Goal: Transaction & Acquisition: Purchase product/service

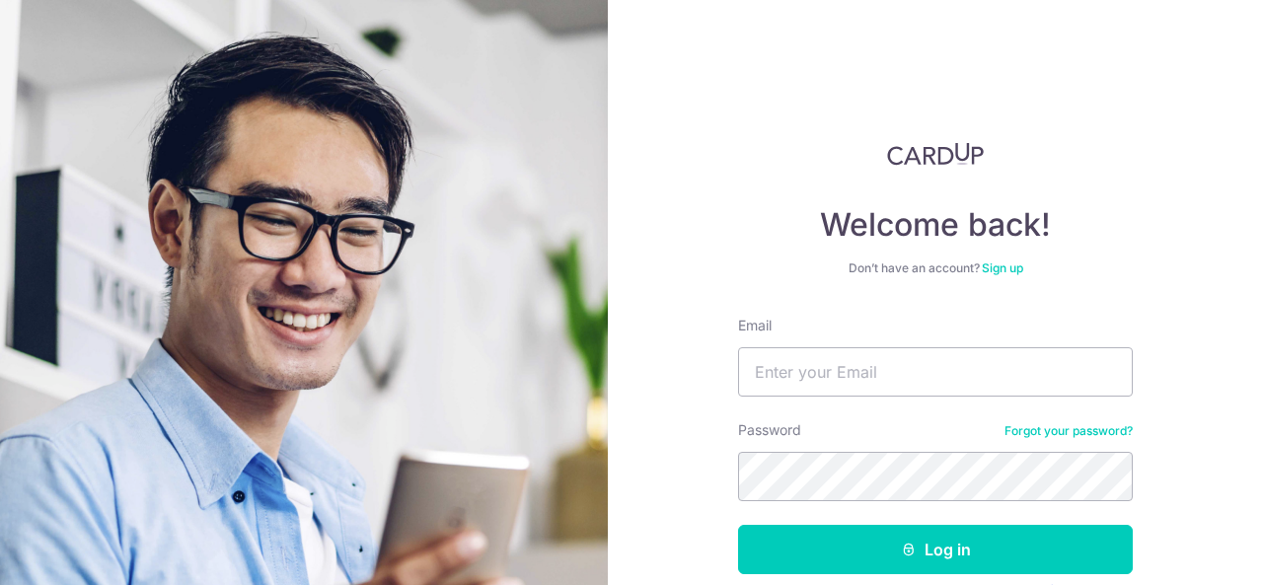
type input "[EMAIL_ADDRESS][DOMAIN_NAME]"
click at [738, 525] on button "Log in" at bounding box center [935, 549] width 395 height 49
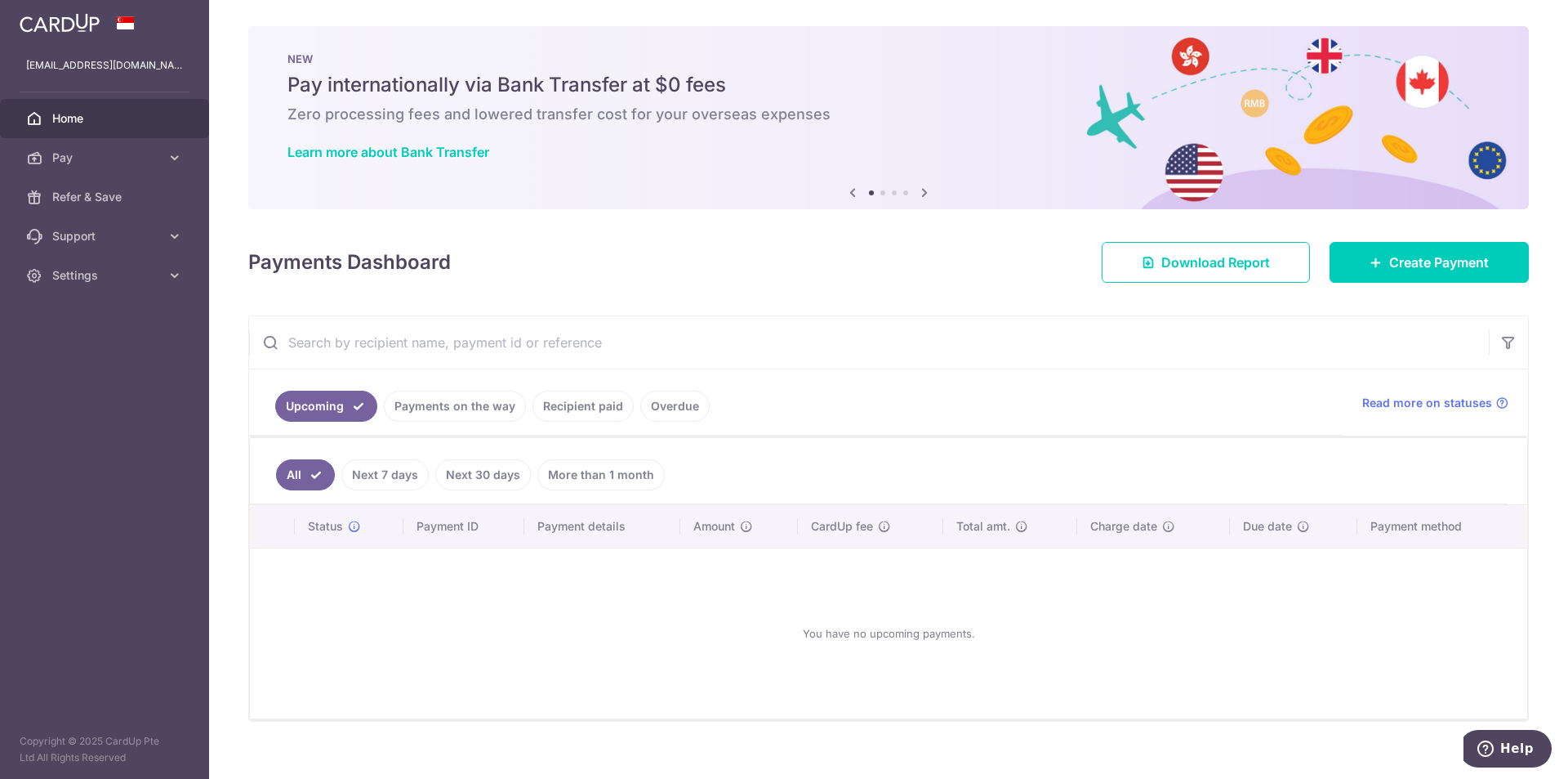
click at [595, 412] on link "Recipient paid" at bounding box center [583, 406] width 101 height 31
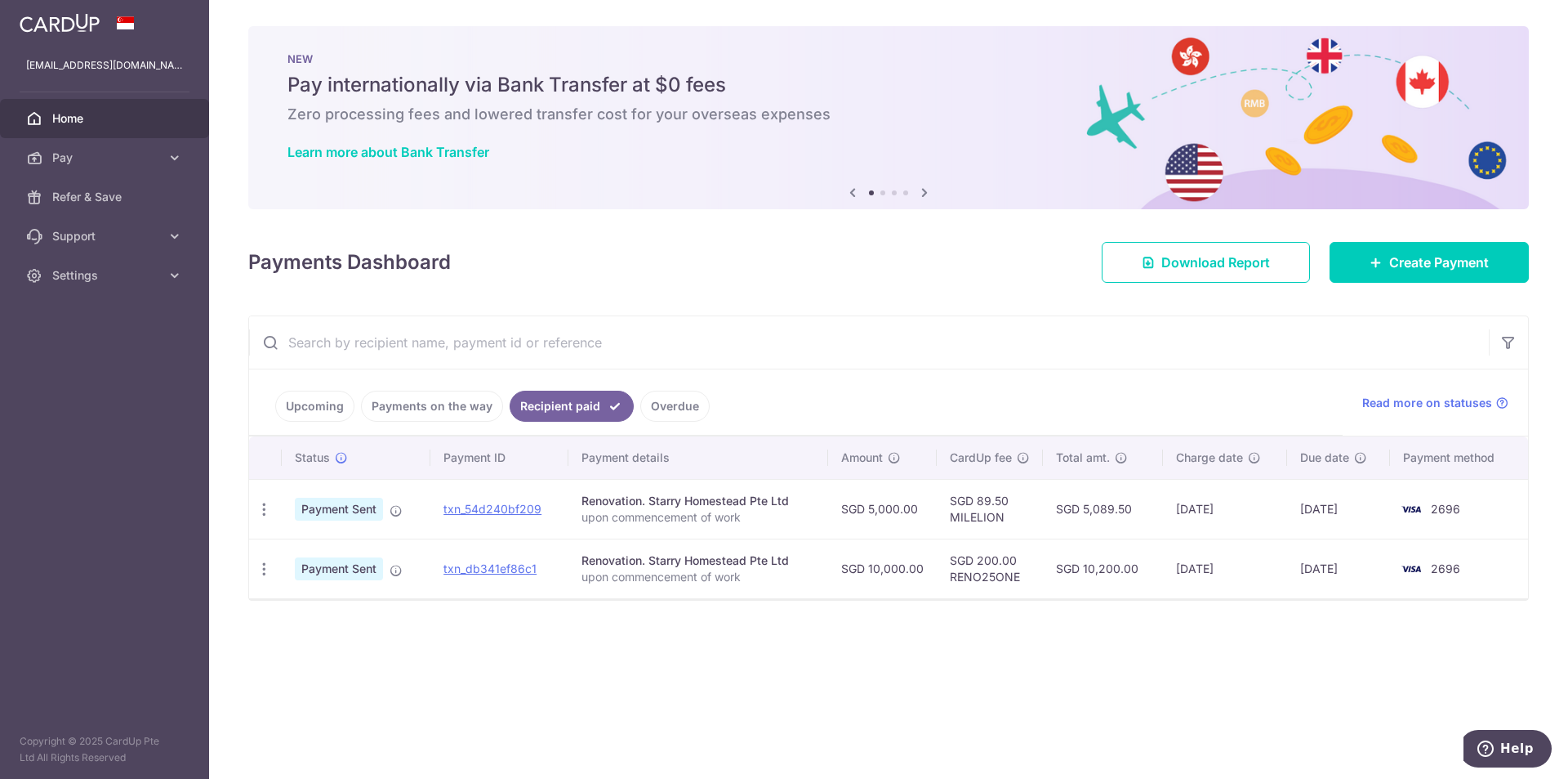
click at [314, 402] on link "Upcoming" at bounding box center [315, 406] width 79 height 31
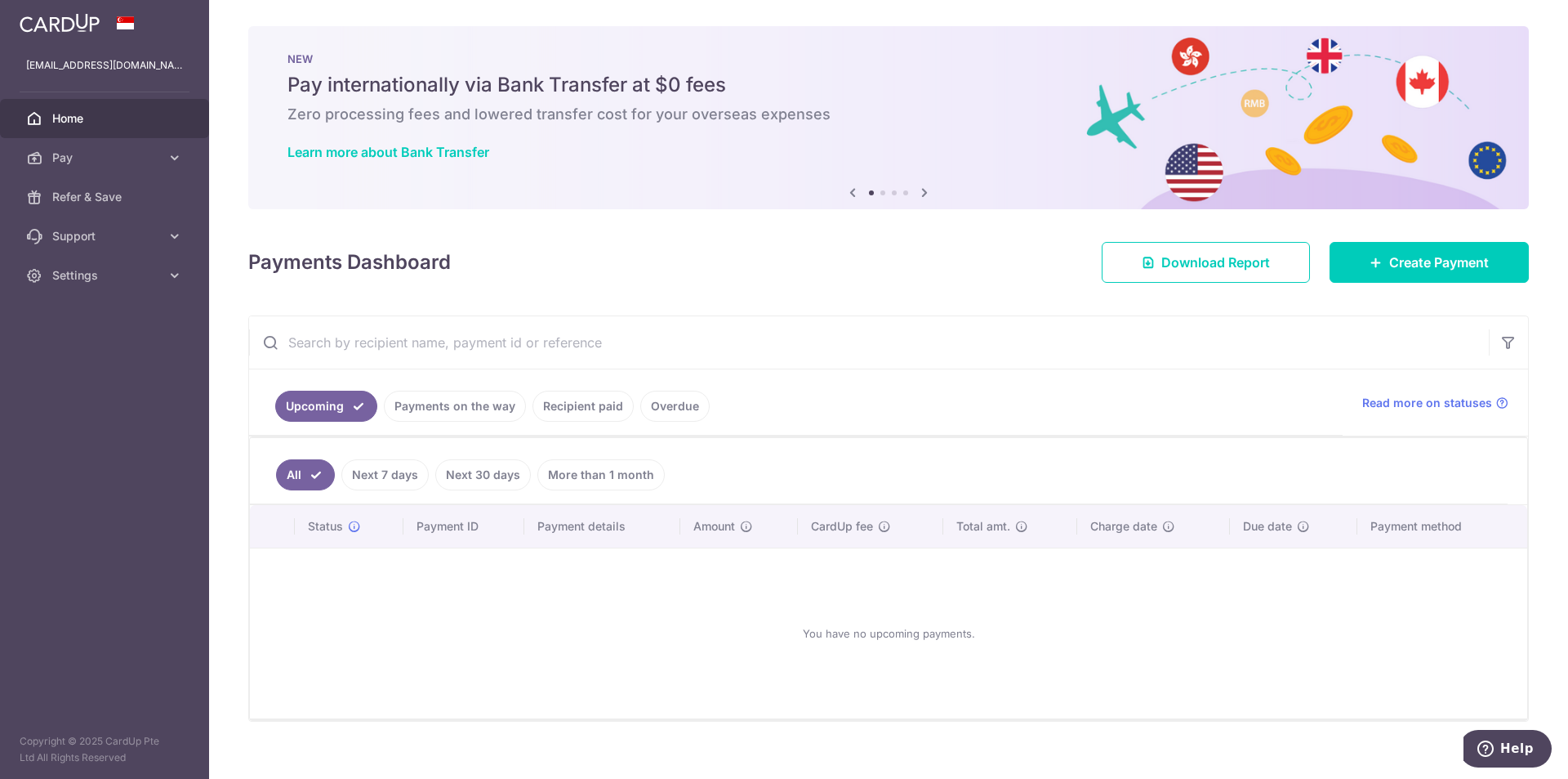
click at [596, 390] on ul "Upcoming Payments on the way Recipient paid Overdue" at bounding box center [796, 402] width 1094 height 66
click at [579, 397] on link "Recipient paid" at bounding box center [583, 406] width 101 height 31
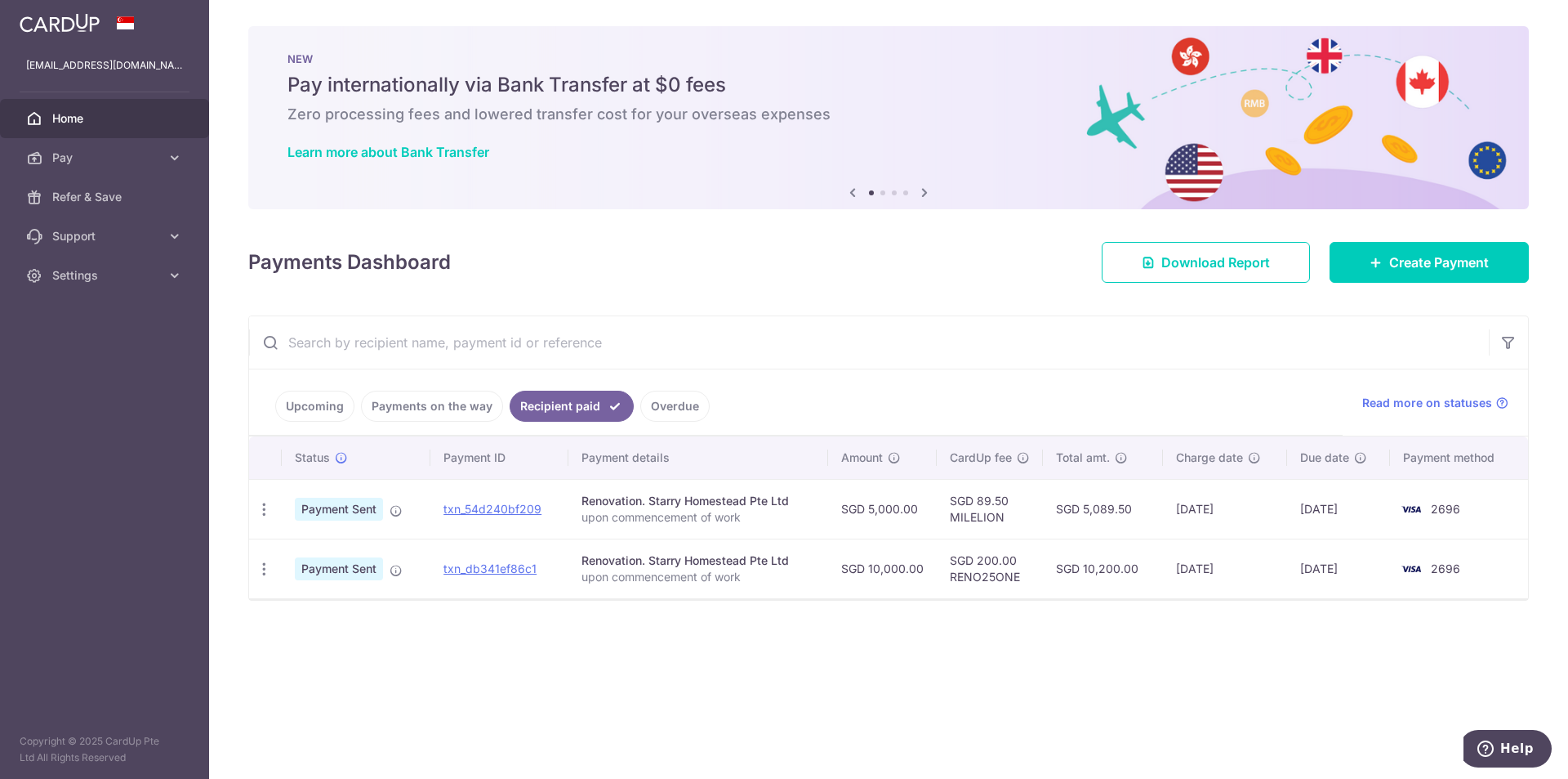
click at [333, 404] on link "Upcoming" at bounding box center [315, 406] width 79 height 31
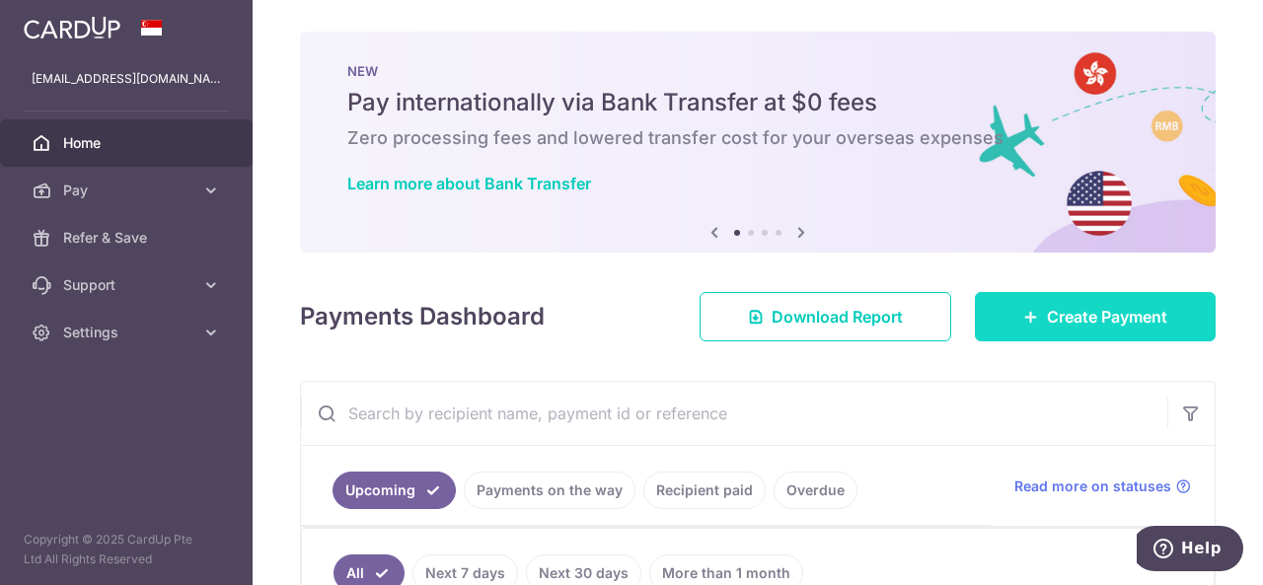
click at [1079, 312] on span "Create Payment" at bounding box center [1107, 317] width 120 height 24
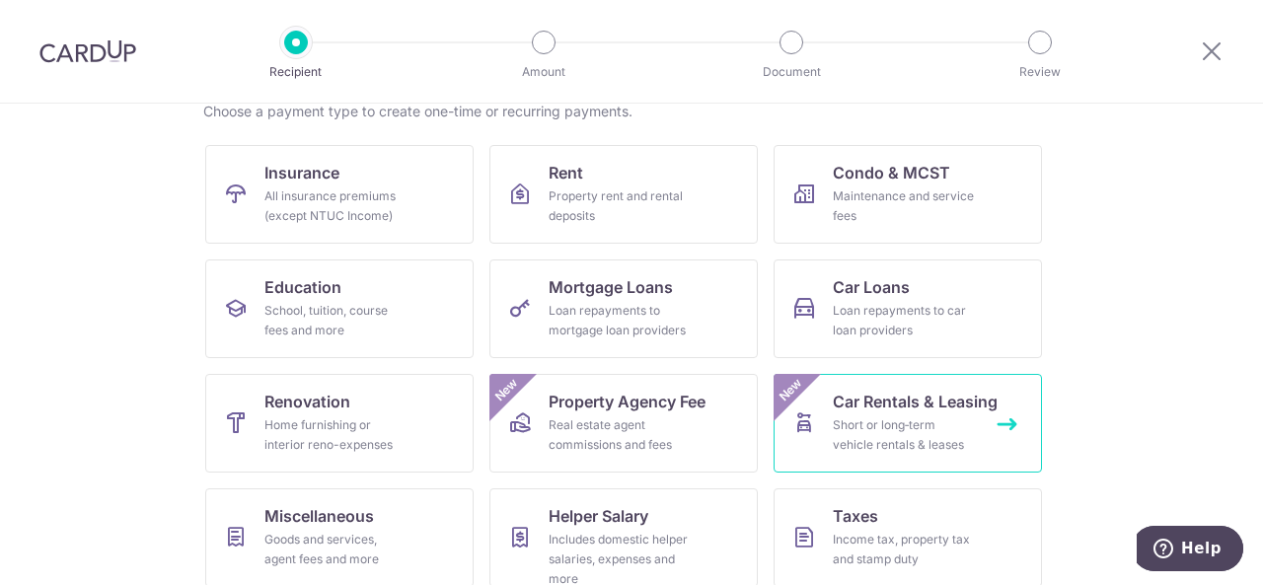
scroll to position [197, 0]
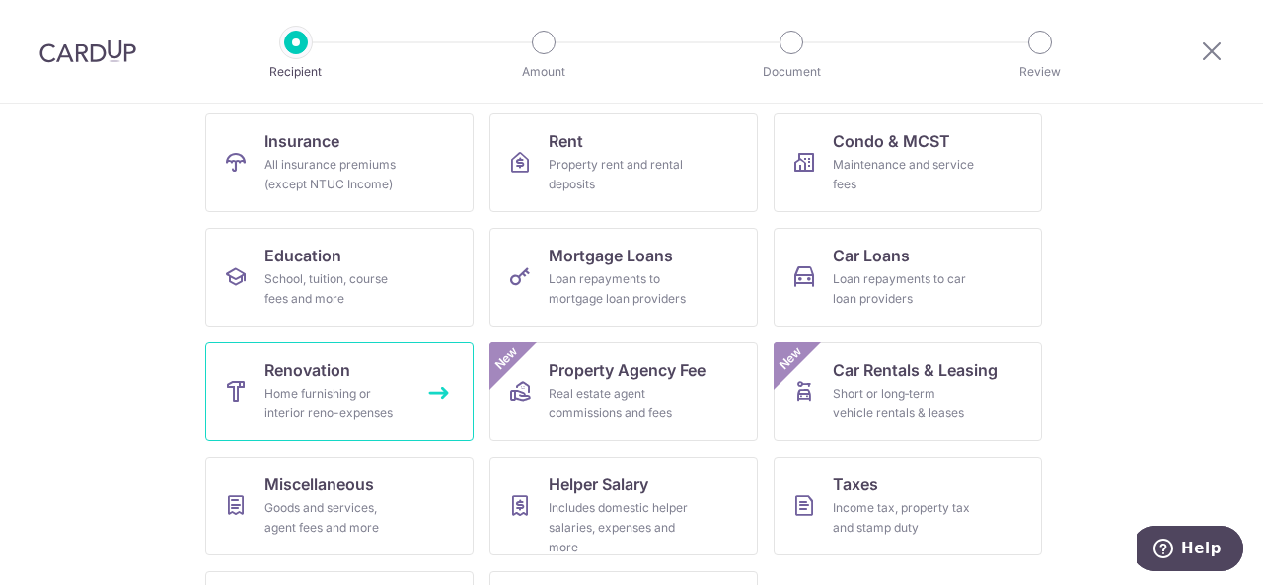
click at [351, 379] on link "Renovation Home furnishing or interior reno-expenses" at bounding box center [339, 392] width 268 height 99
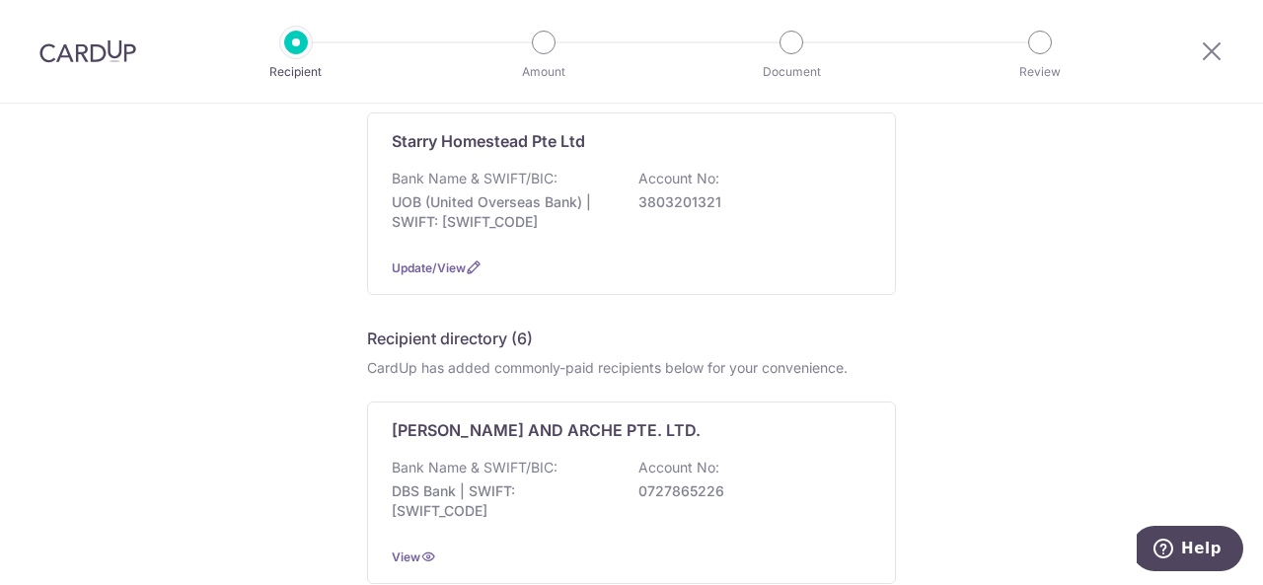
scroll to position [99, 0]
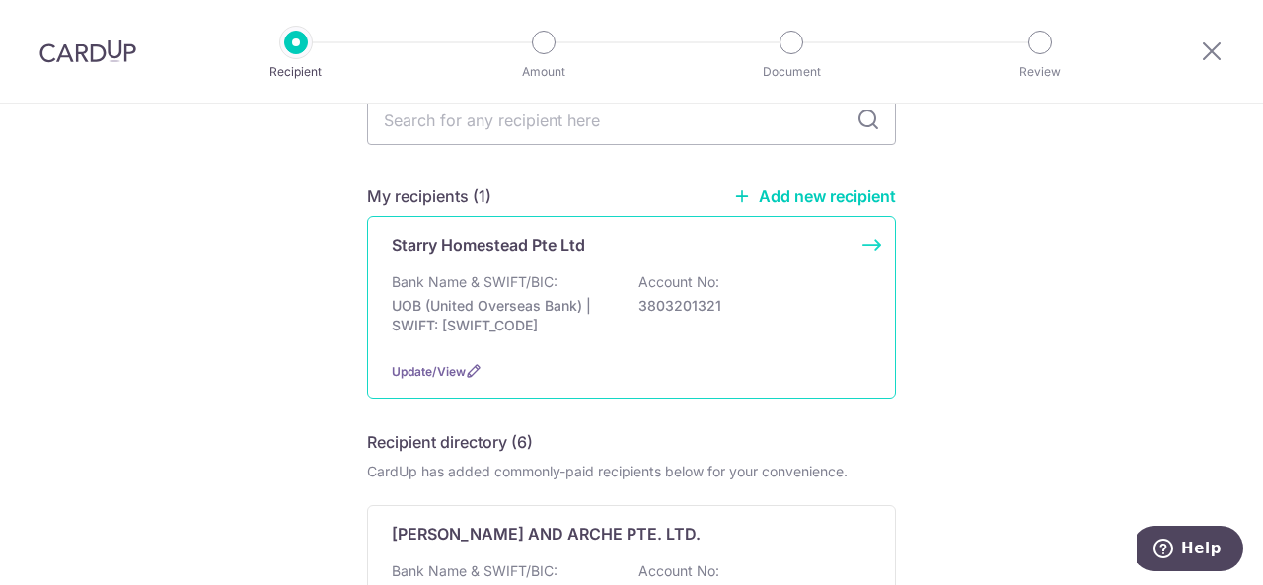
click at [574, 239] on p "Starry Homestead Pte Ltd" at bounding box center [488, 245] width 193 height 24
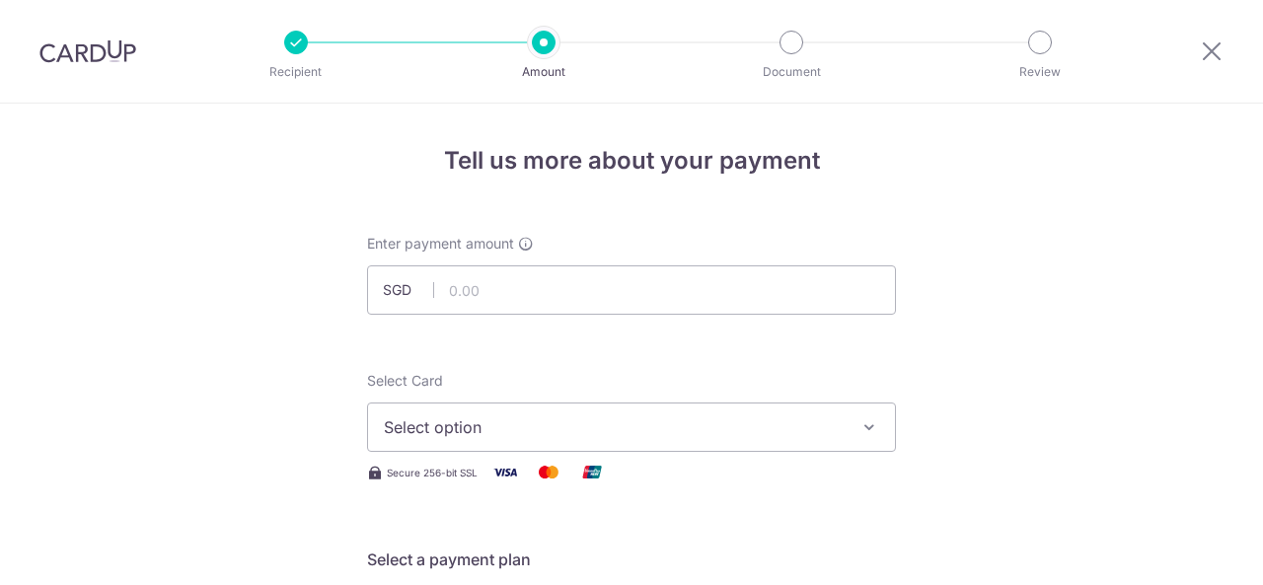
click at [588, 284] on input "text" at bounding box center [631, 290] width 529 height 49
click at [582, 294] on input "text" at bounding box center [631, 290] width 529 height 49
paste input "28538.4"
type input "28,538.40"
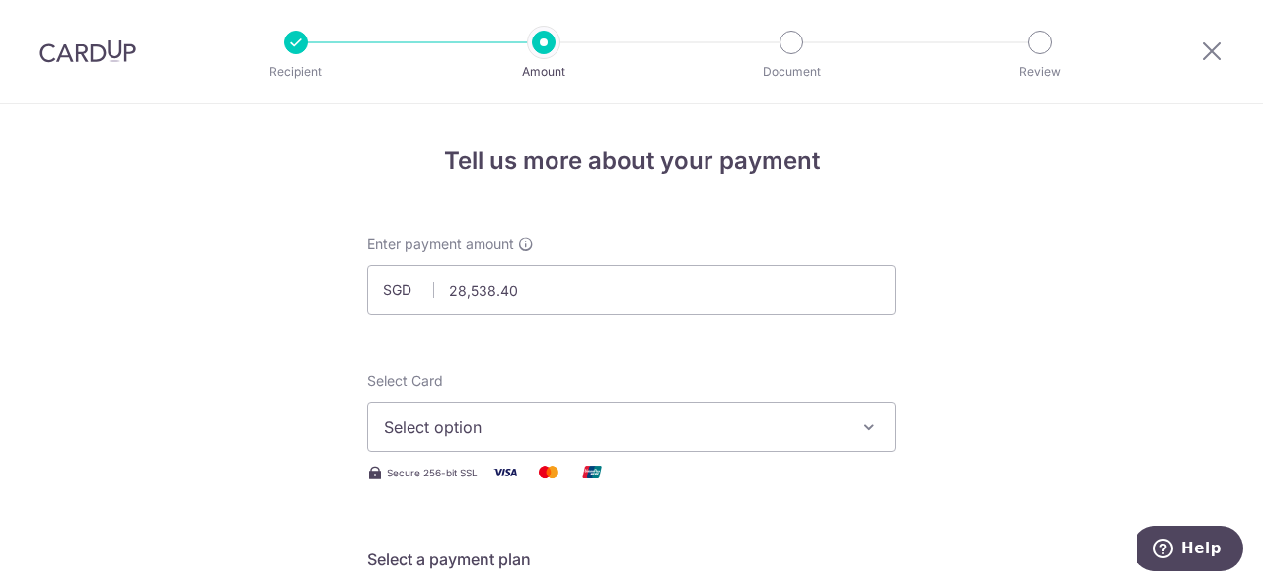
click at [635, 418] on span "Select option" at bounding box center [614, 428] width 460 height 24
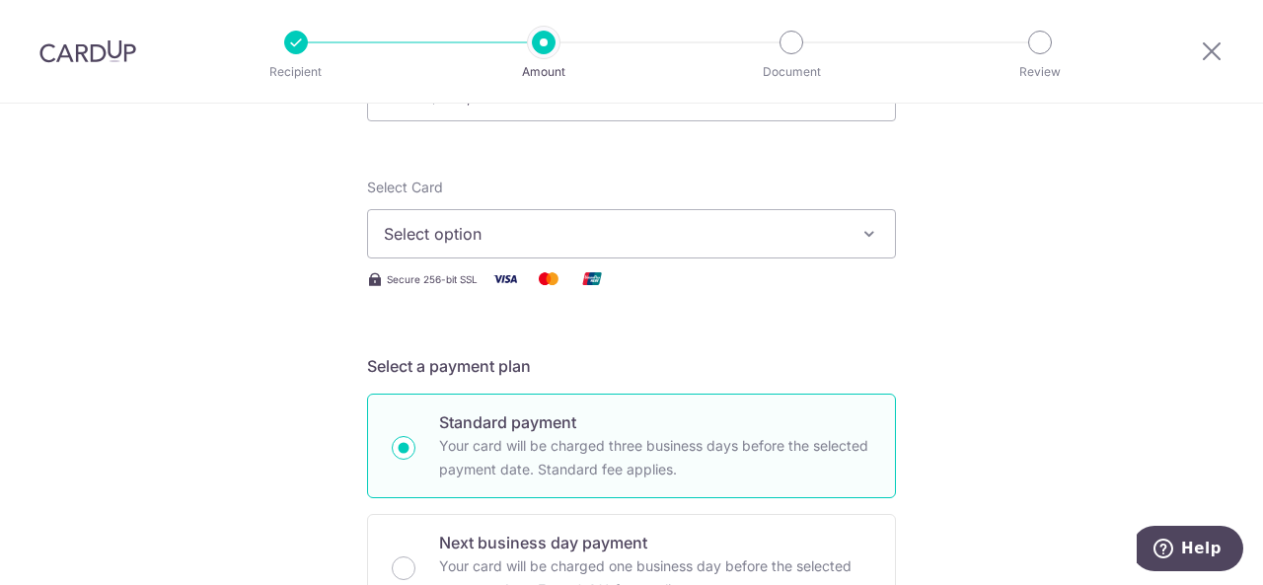
scroll to position [197, 0]
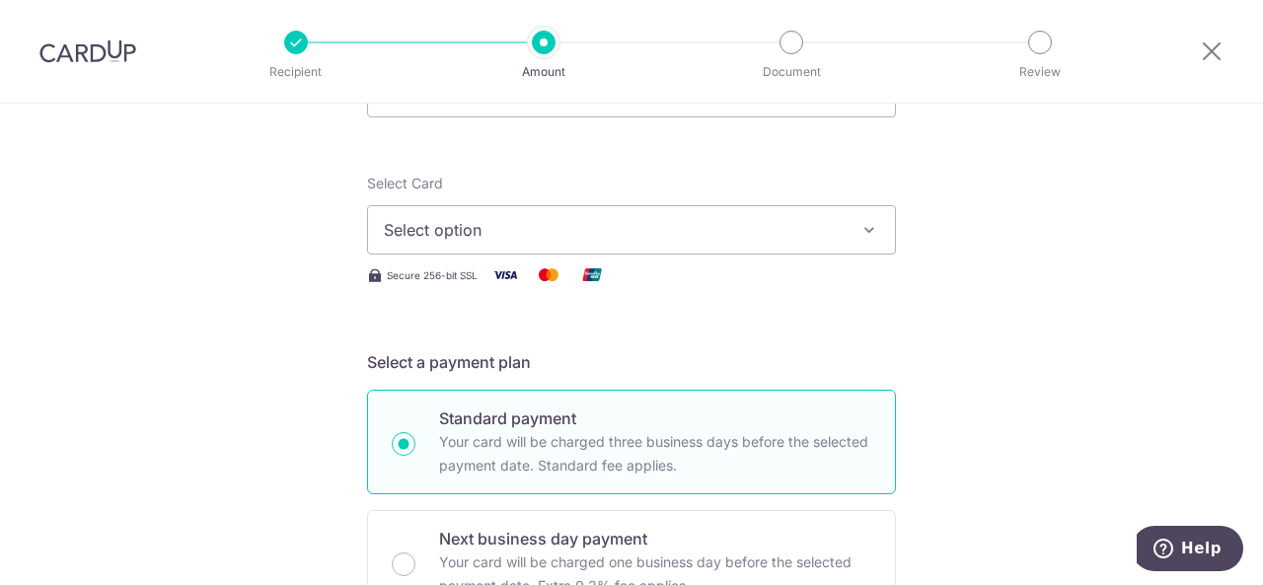
click at [586, 223] on span "Select option" at bounding box center [614, 230] width 460 height 24
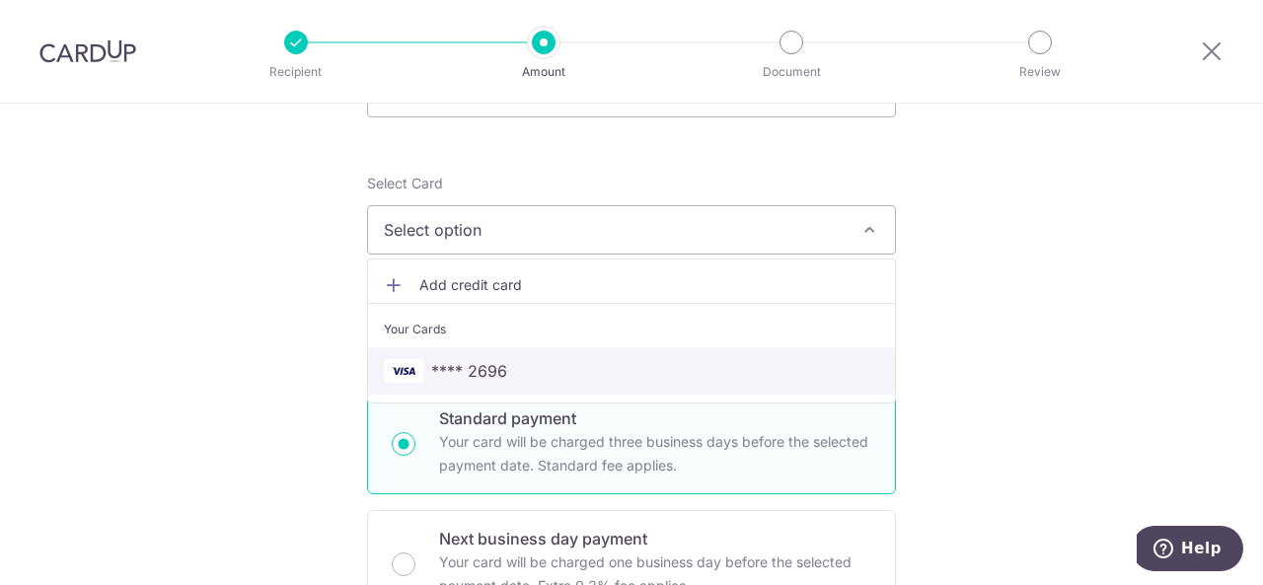
click at [488, 375] on span "**** 2696" at bounding box center [469, 371] width 76 height 24
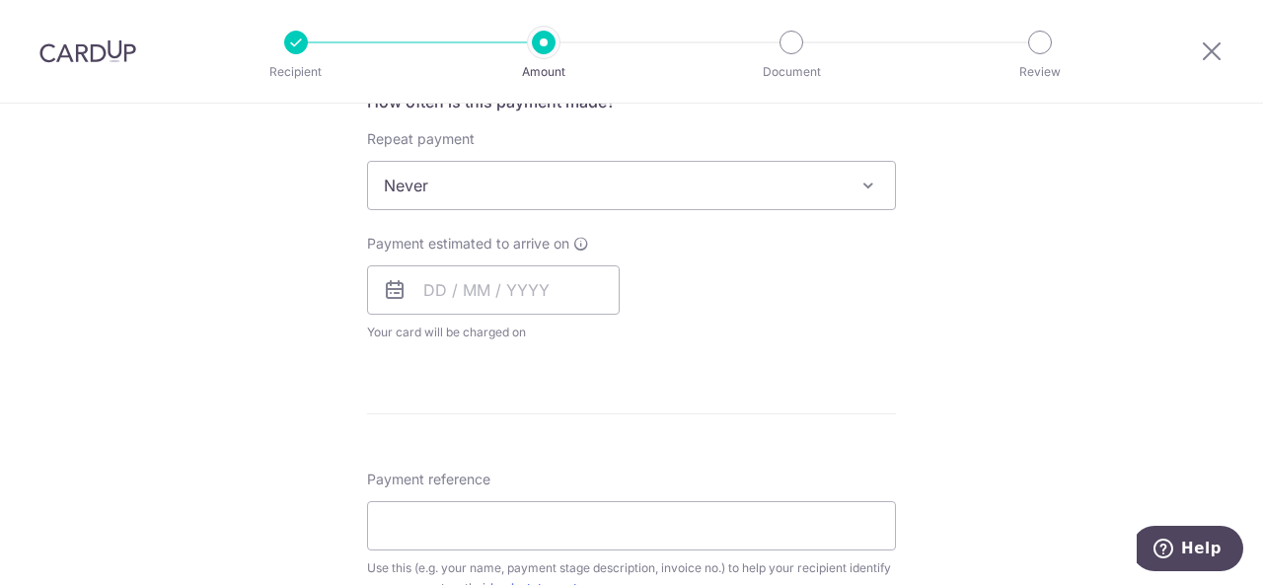
scroll to position [790, 0]
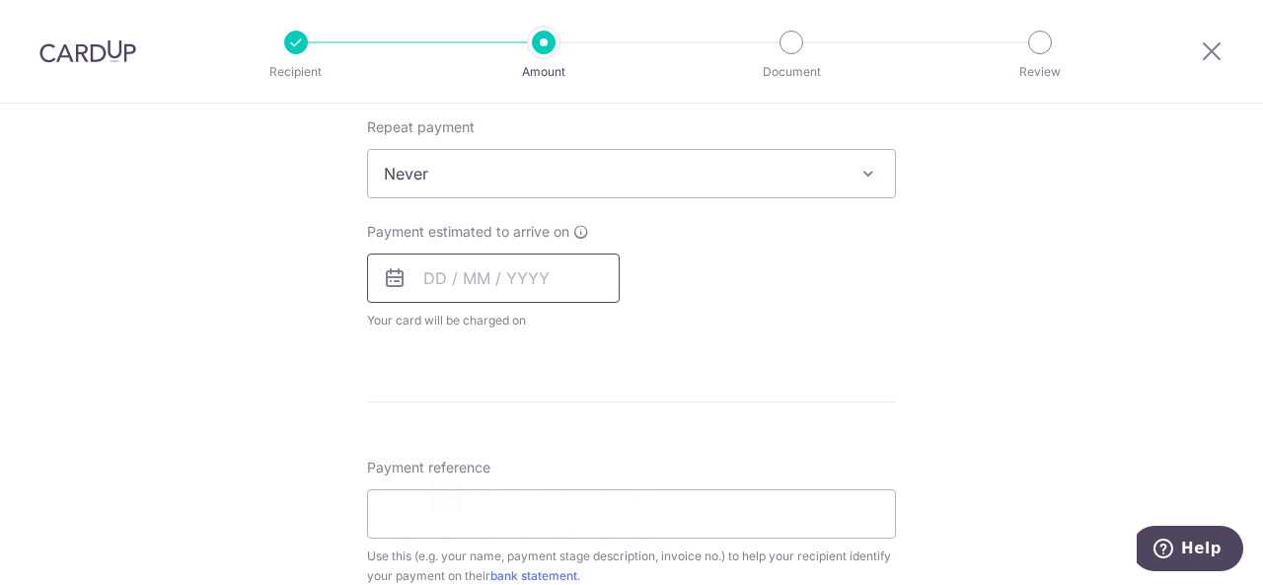
click at [418, 277] on input "text" at bounding box center [493, 278] width 253 height 49
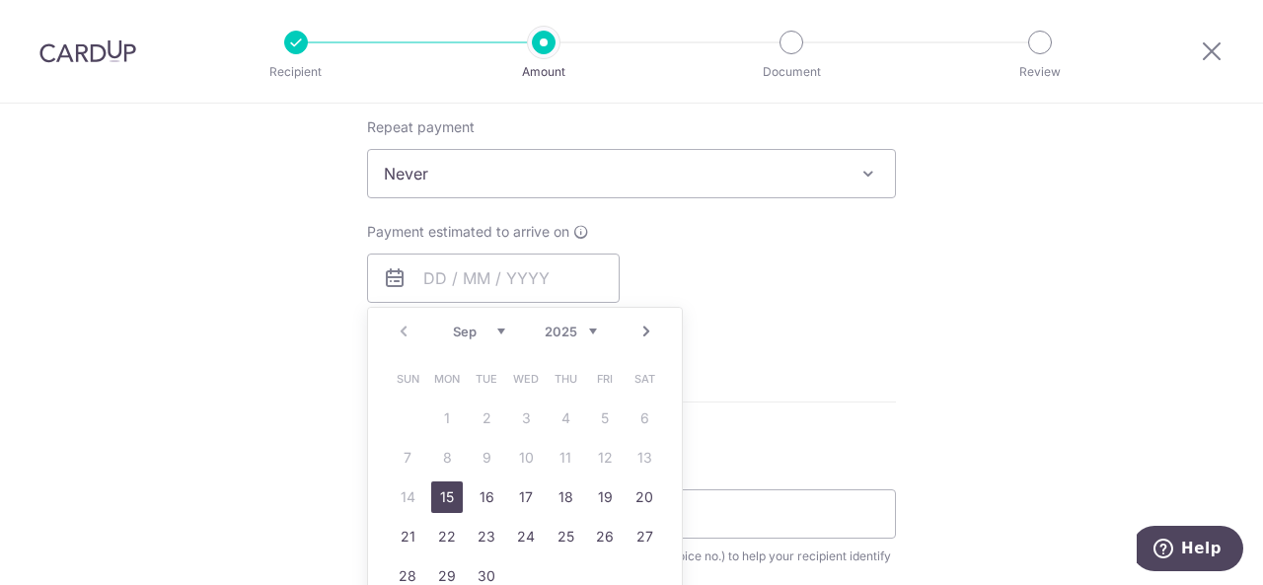
click at [413, 496] on table "Sun Mon Tue Wed Thu Fri Sat 1 2 3 4 5 6 7 8 9 10 11 12 13 14 15 16 17 18 19 20 …" at bounding box center [526, 477] width 276 height 237
click at [438, 496] on link "15" at bounding box center [447, 498] width 32 height 32
type input "15/09/2025"
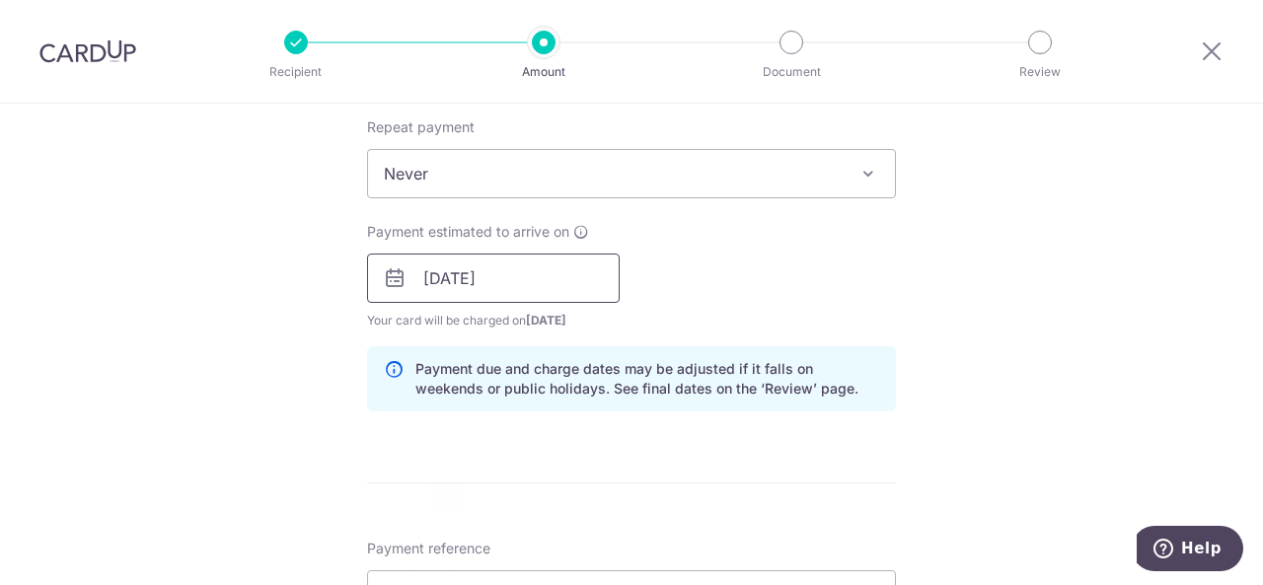
click at [572, 274] on input "15/09/2025" at bounding box center [493, 278] width 253 height 49
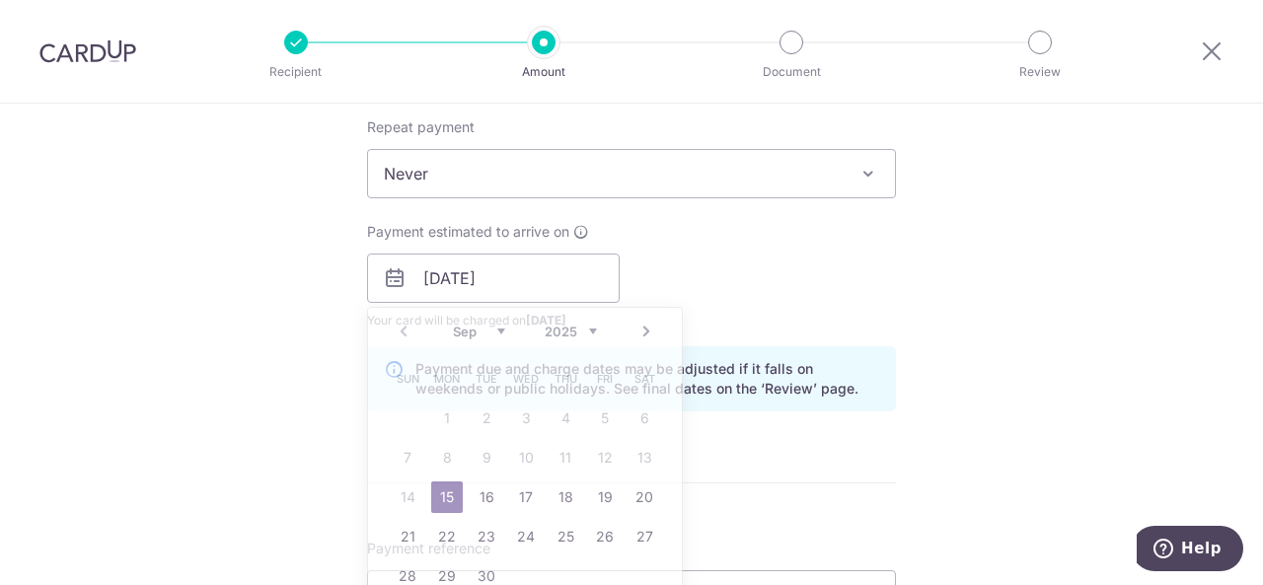
click at [985, 256] on div "Tell us more about your payment Enter payment amount SGD 28,538.40 28538.40 Sel…" at bounding box center [631, 313] width 1263 height 1999
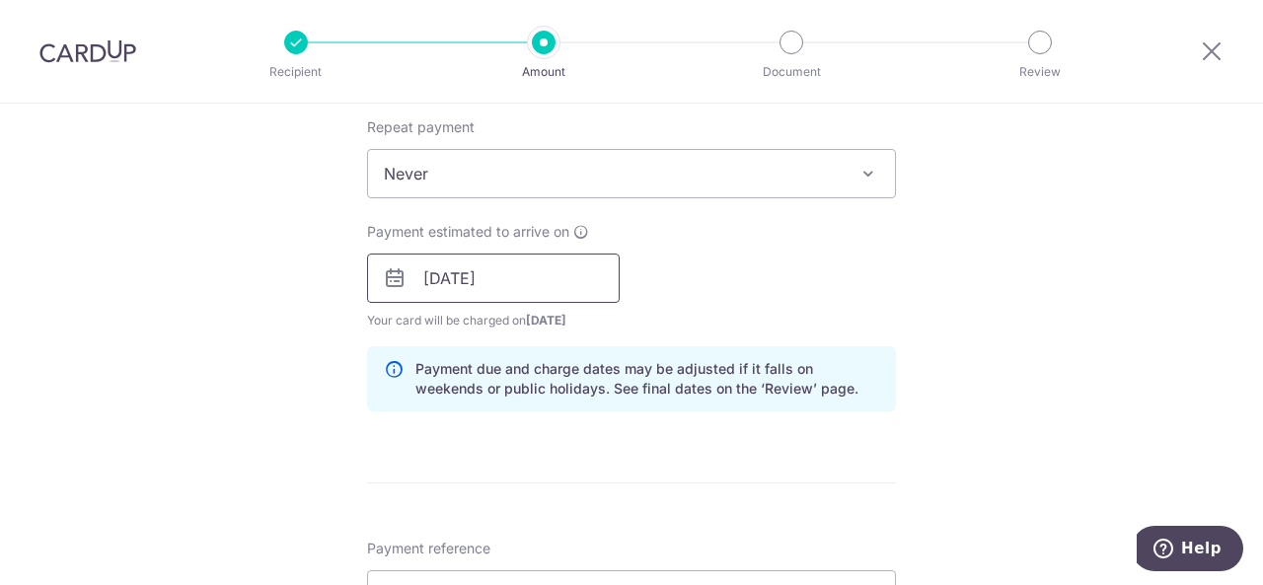
click at [563, 292] on input "15/09/2025" at bounding box center [493, 278] width 253 height 49
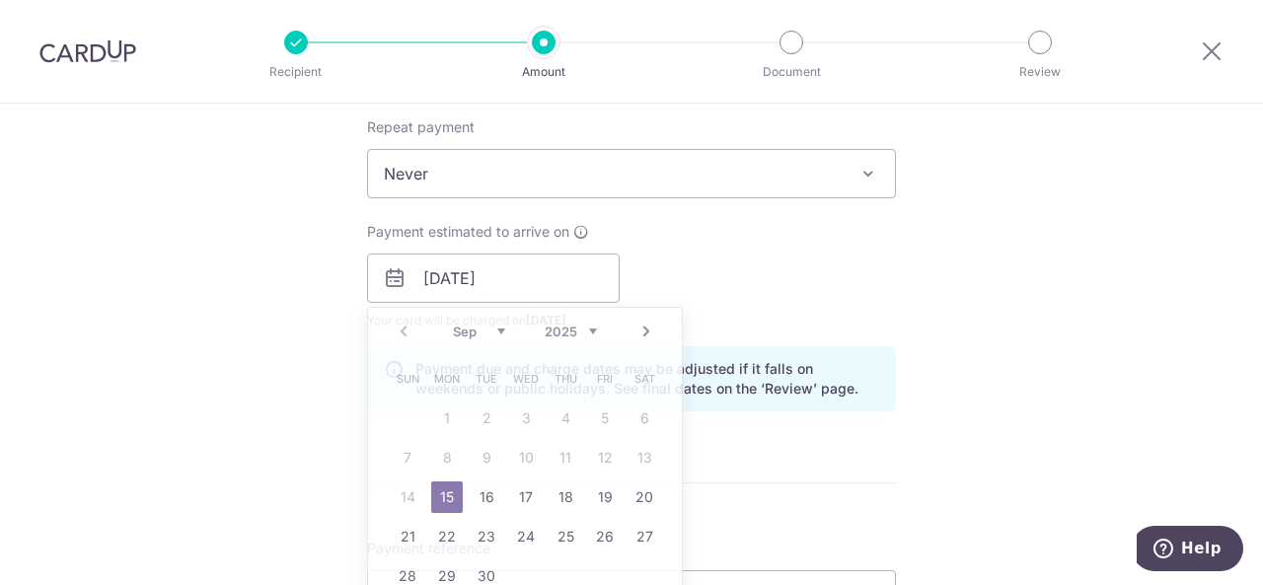
click at [818, 254] on div "Payment estimated to arrive on 15/09/2025 Prev Next Sep Oct Nov Dec 2025 2026 2…" at bounding box center [631, 276] width 553 height 109
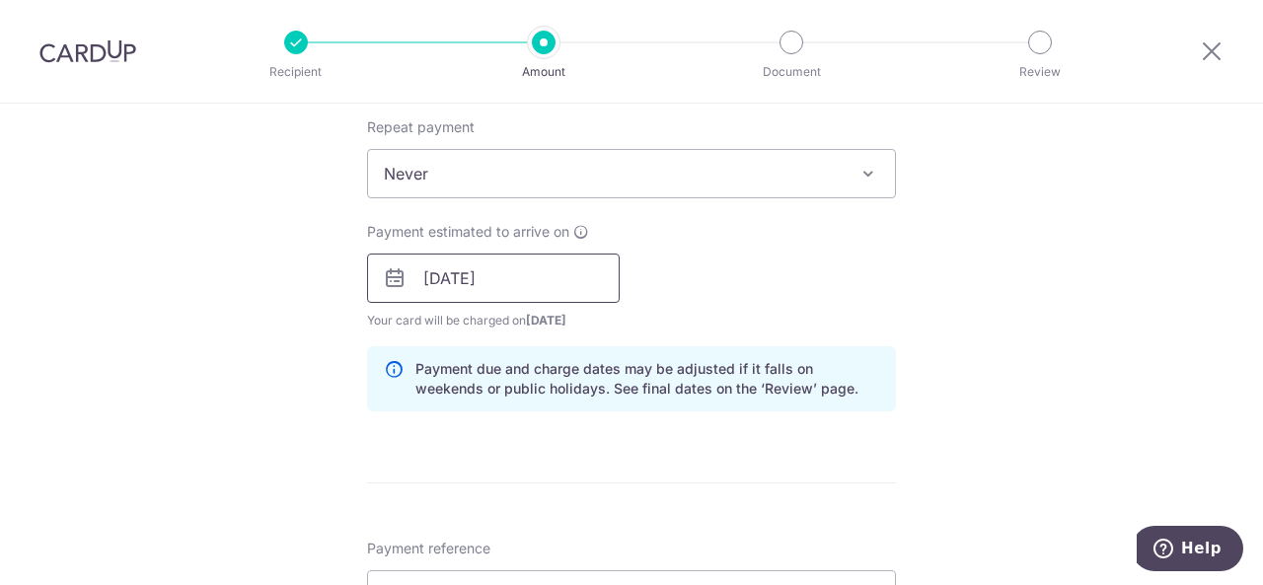
click at [511, 263] on input "15/09/2025" at bounding box center [493, 278] width 253 height 49
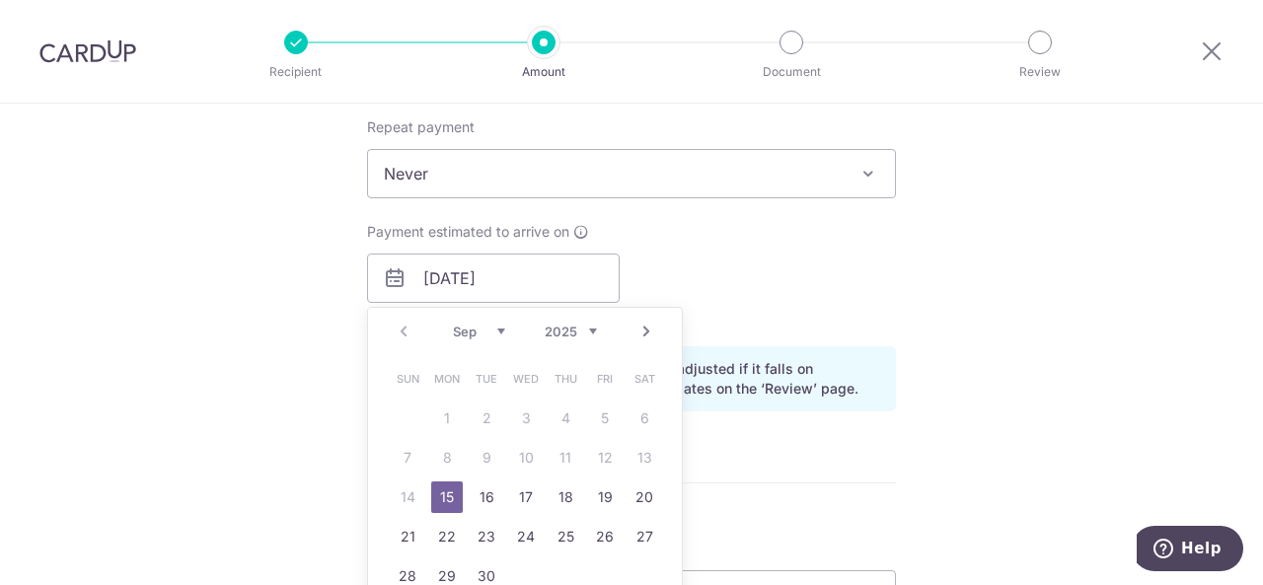
click at [866, 256] on div "Payment estimated to arrive on 15/09/2025 Prev Next Sep Oct Nov Dec 2025 2026 2…" at bounding box center [631, 276] width 553 height 109
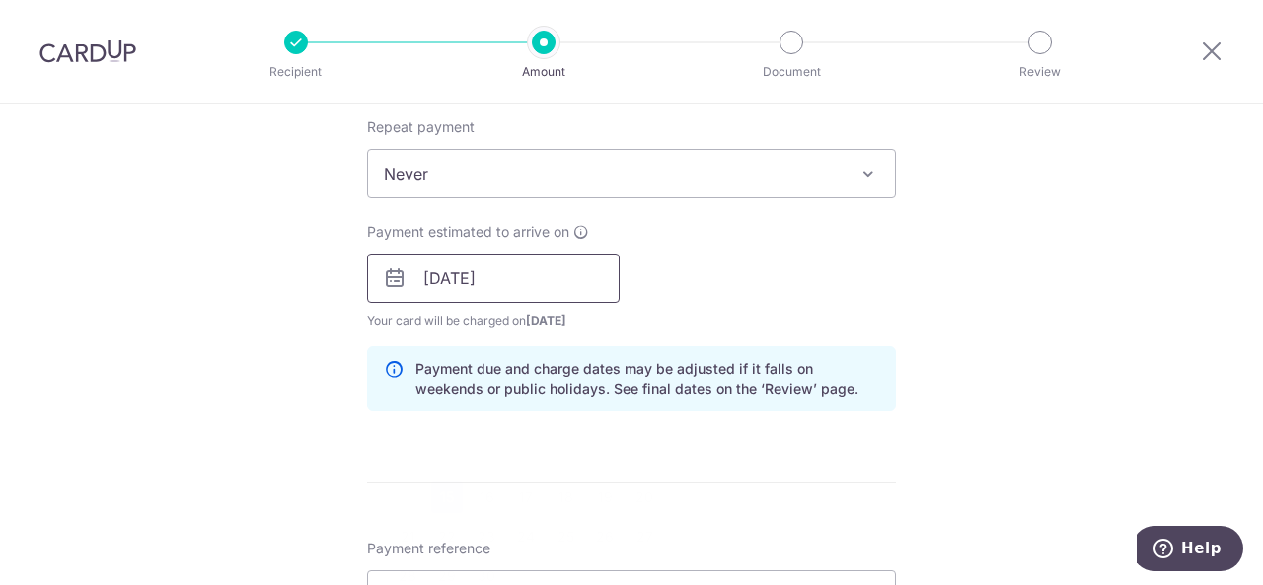
click at [592, 281] on input "15/09/2025" at bounding box center [493, 278] width 253 height 49
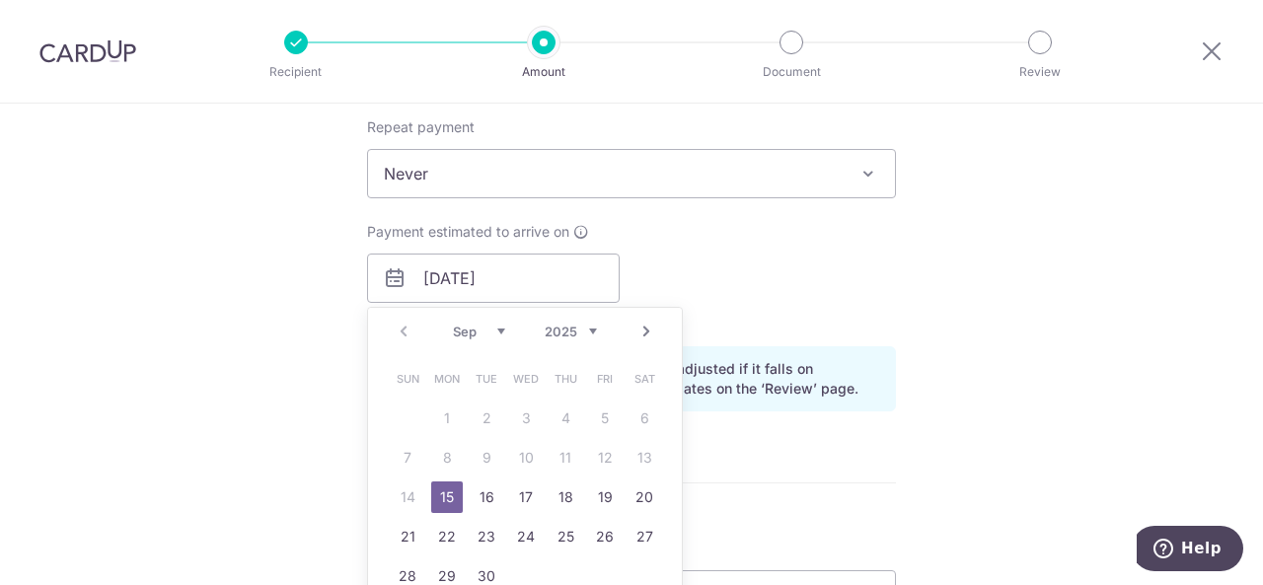
click at [593, 441] on table "Sun Mon Tue Wed Thu Fri Sat 1 2 3 4 5 6 7 8 9 10 11 12 13 14 15 16 17 18 19 20 …" at bounding box center [526, 477] width 276 height 237
click at [600, 461] on table "Sun Mon Tue Wed Thu Fri Sat 1 2 3 4 5 6 7 8 9 10 11 12 13 14 15 16 17 18 19 20 …" at bounding box center [526, 477] width 276 height 237
click at [961, 268] on div "Tell us more about your payment Enter payment amount SGD 28,538.40 28538.40 Sel…" at bounding box center [631, 313] width 1263 height 1999
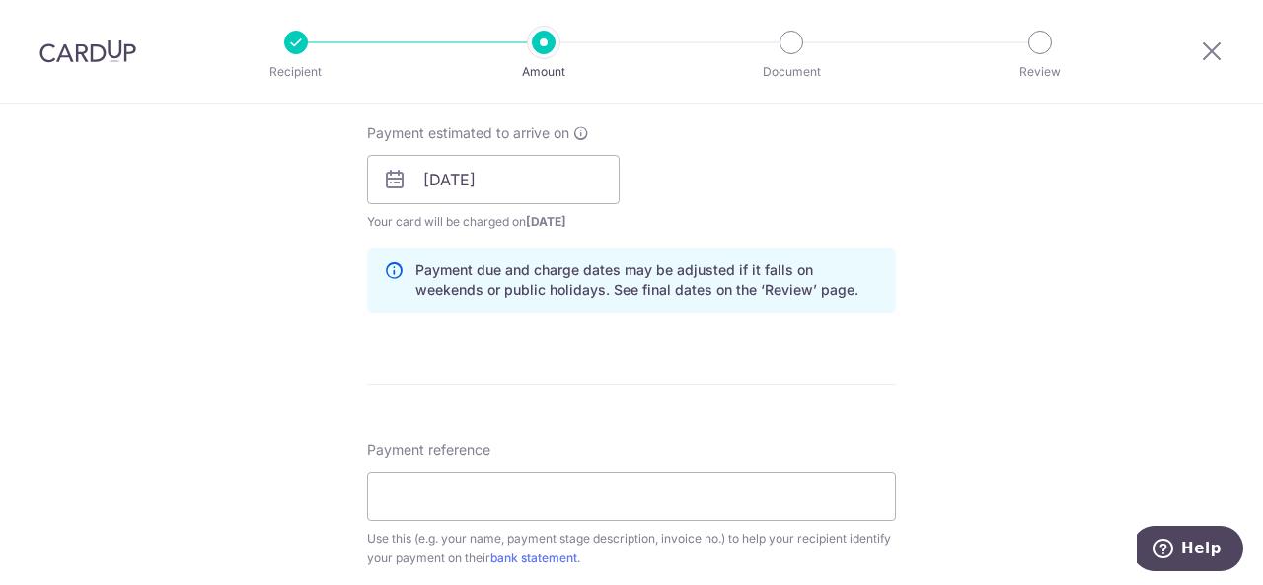
scroll to position [1086, 0]
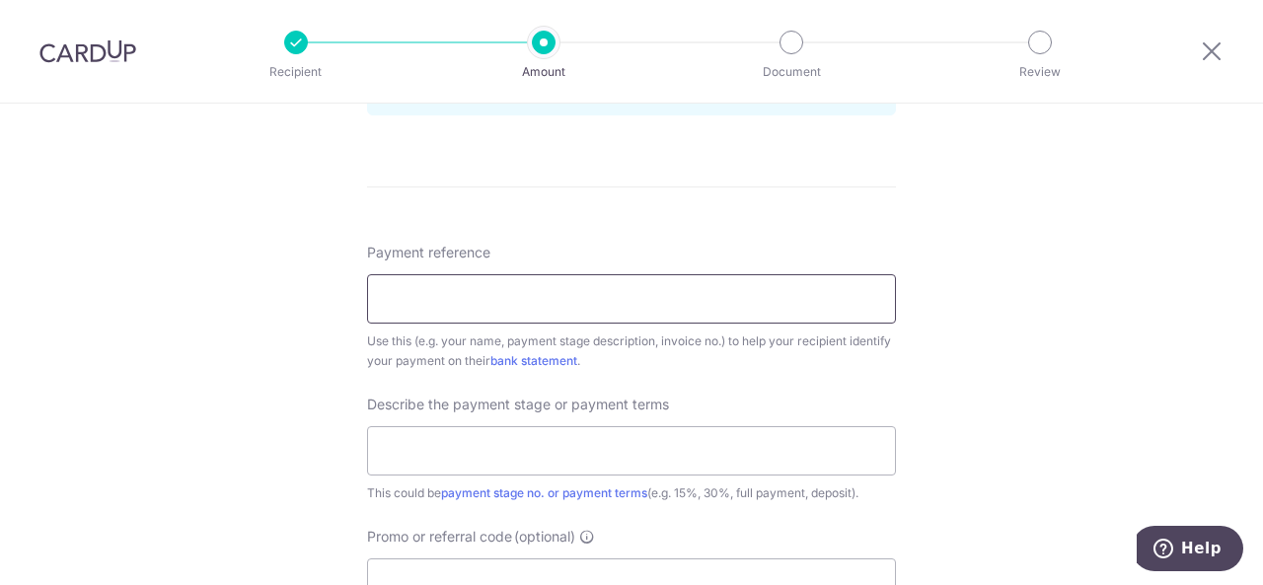
click at [772, 292] on input "Payment reference" at bounding box center [631, 298] width 529 height 49
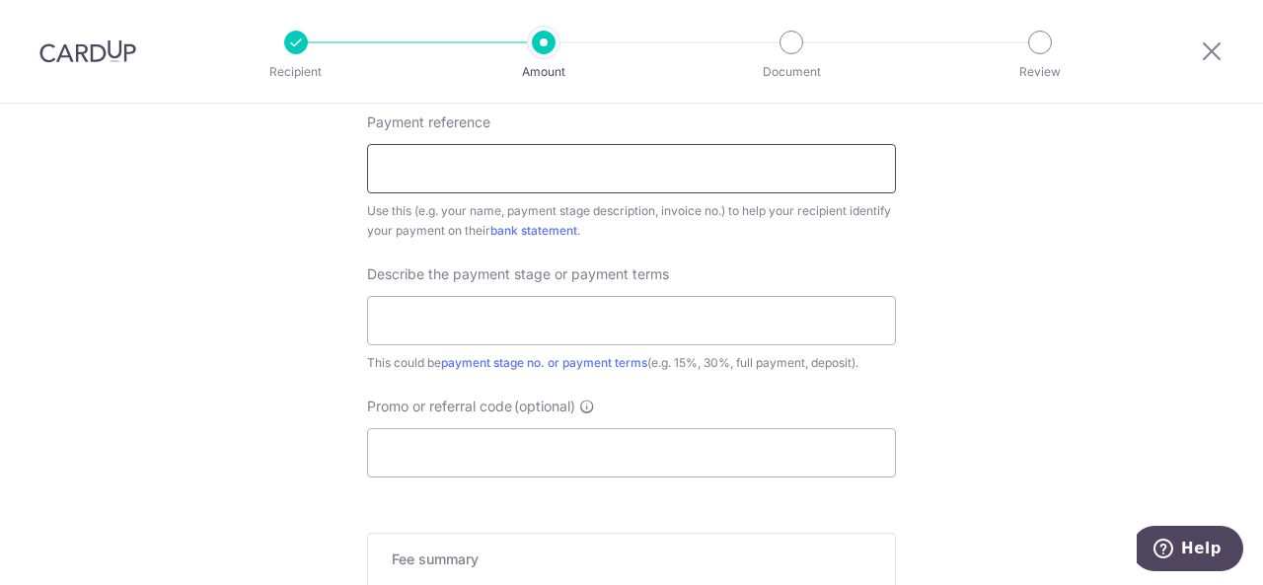
scroll to position [1019, 0]
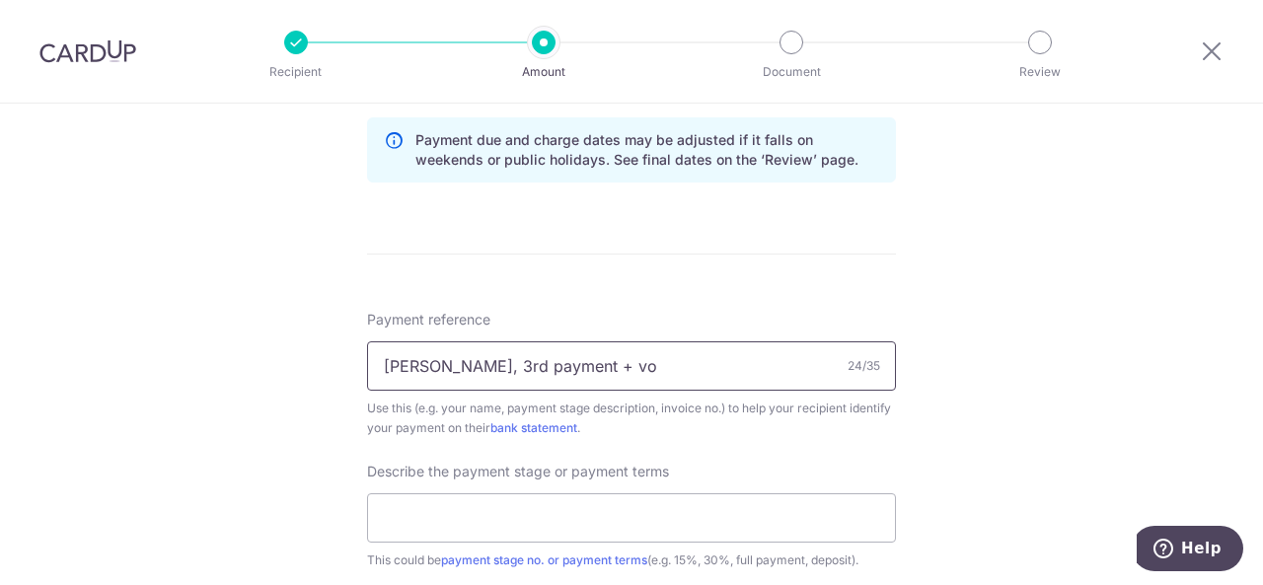
drag, startPoint x: 446, startPoint y: 366, endPoint x: 644, endPoint y: 368, distance: 197.4
click at [644, 368] on input "gordon, 3rd payment + vo" at bounding box center [631, 366] width 529 height 49
type input "gordon, 3rd payment + vo"
click at [602, 518] on input "text" at bounding box center [631, 518] width 529 height 49
paste input "rd payment + vo"
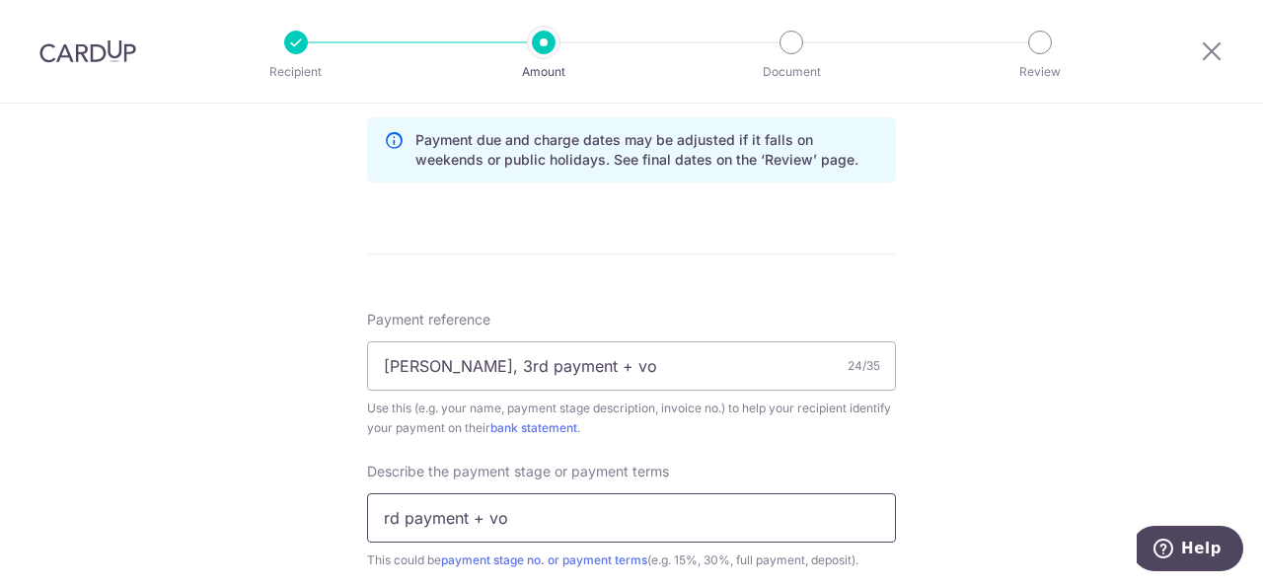
click at [373, 520] on input "rd payment + vo" at bounding box center [631, 518] width 529 height 49
type input "3rd payment + vo"
click at [971, 398] on div "Tell us more about your payment Enter payment amount SGD 28,538.40 28538.40 Sel…" at bounding box center [631, 84] width 1263 height 1999
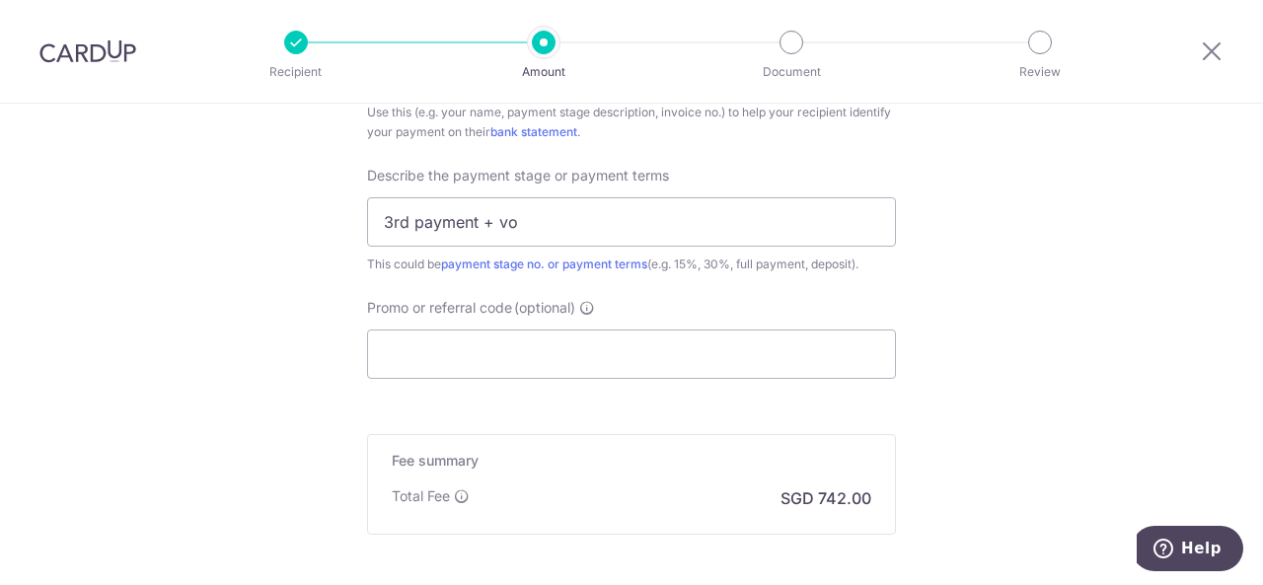
scroll to position [1216, 0]
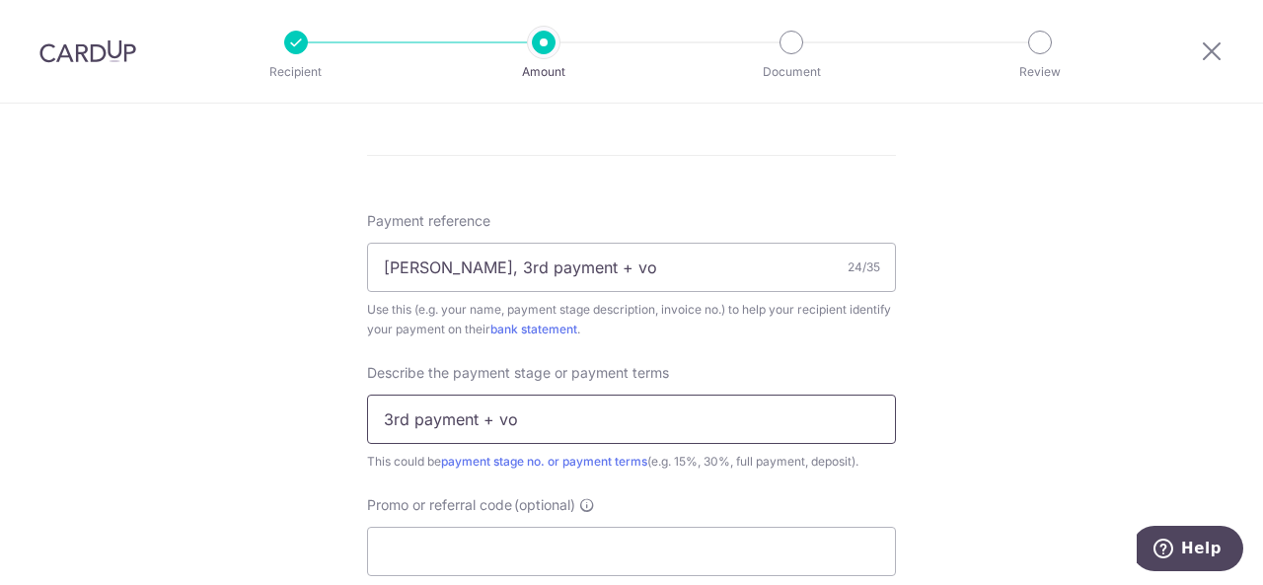
click at [687, 433] on input "3rd payment + vo" at bounding box center [631, 419] width 529 height 49
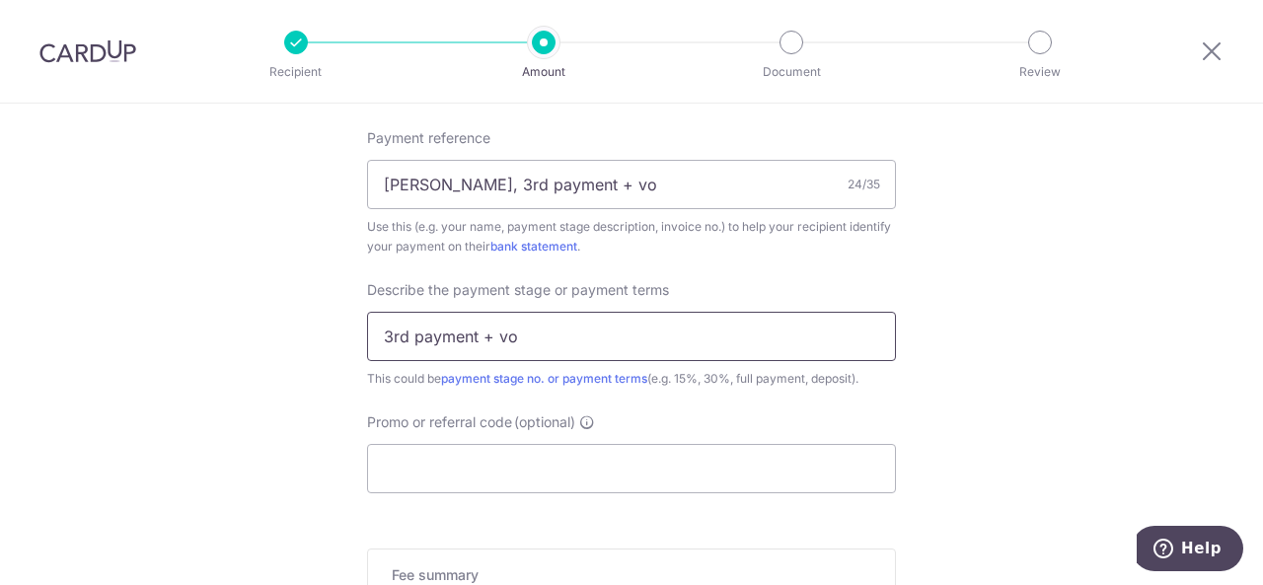
scroll to position [1315, 0]
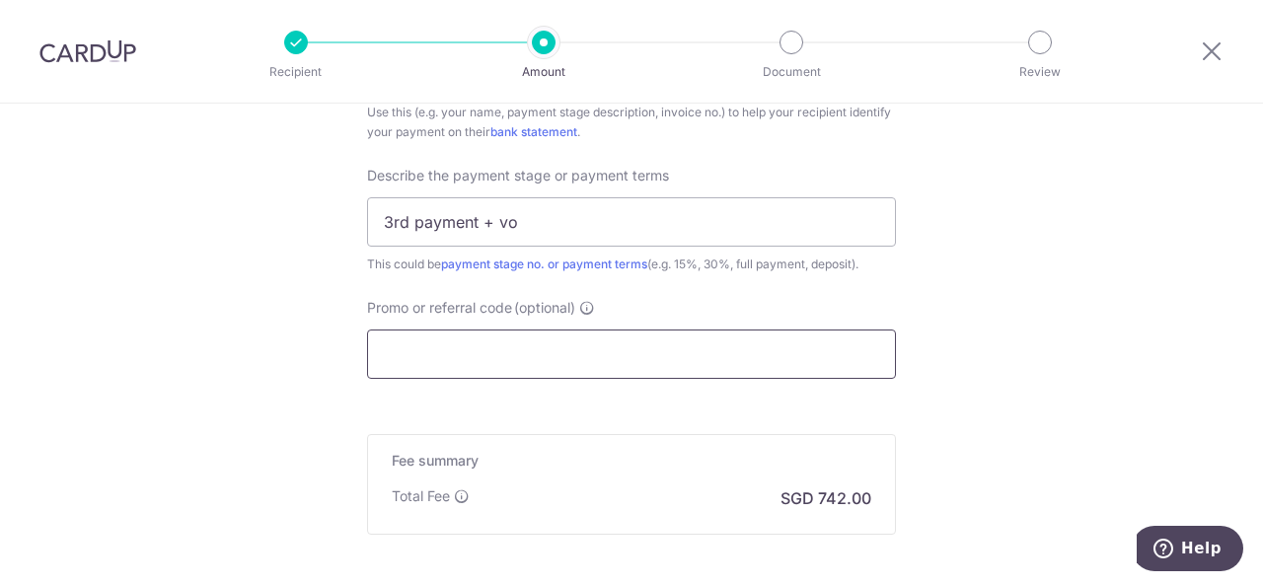
click at [642, 357] on input "Promo or referral code (optional)" at bounding box center [631, 354] width 529 height 49
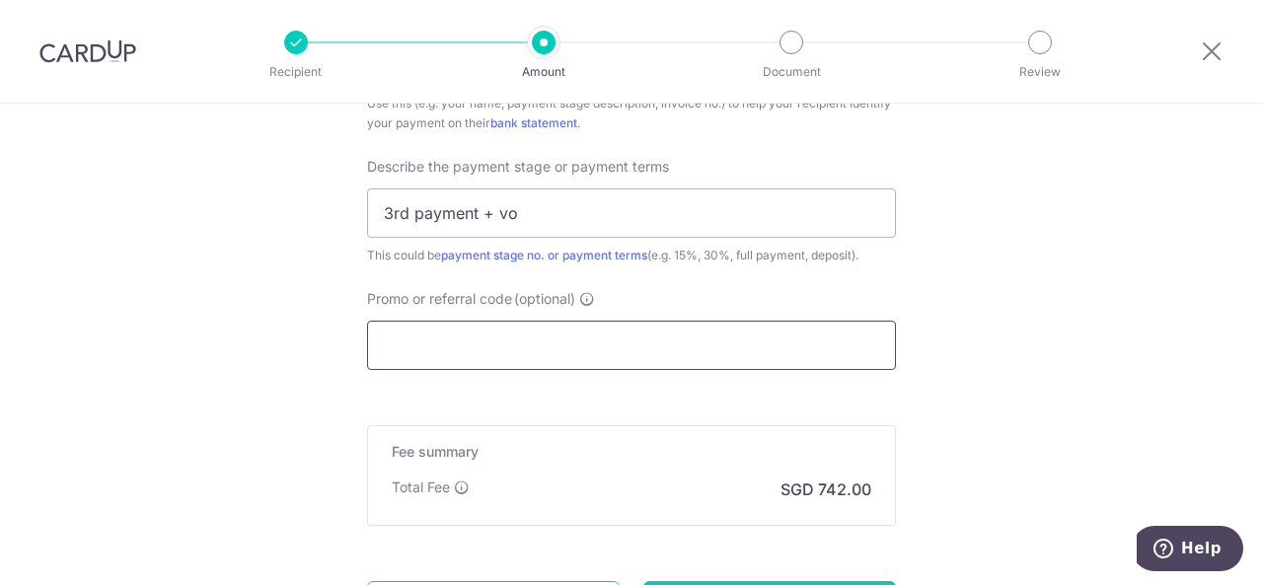
scroll to position [1413, 0]
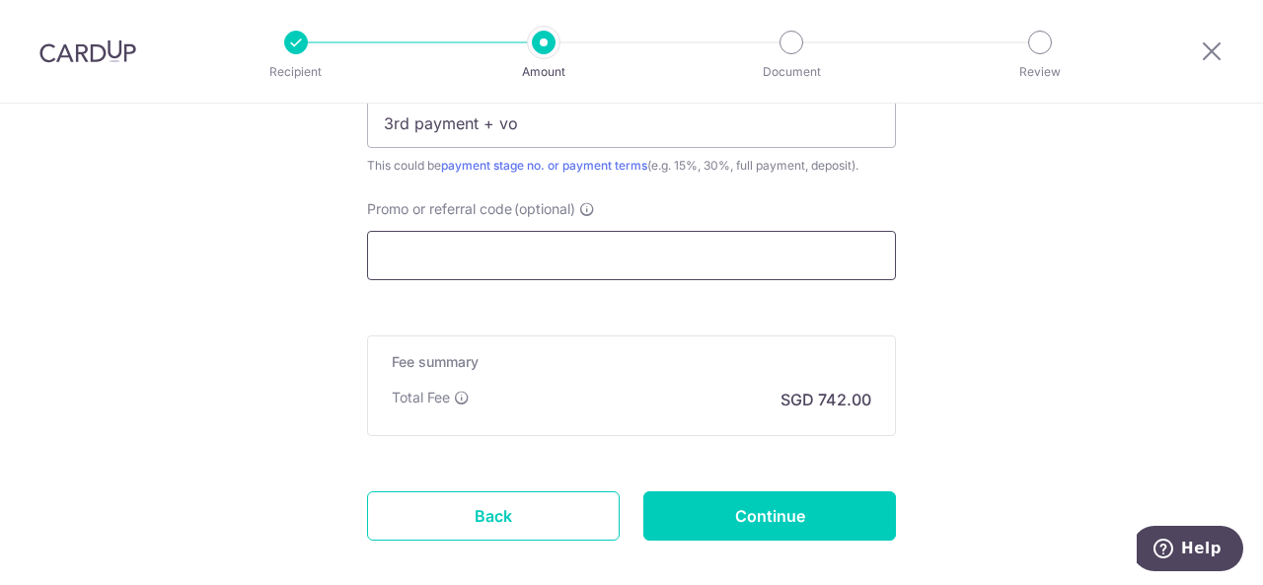
click at [646, 260] on input "Promo or referral code (optional)" at bounding box center [631, 255] width 529 height 49
click at [588, 257] on input "Promo or referral code (optional)" at bounding box center [631, 255] width 529 height 49
paste input "RENO25ONE"
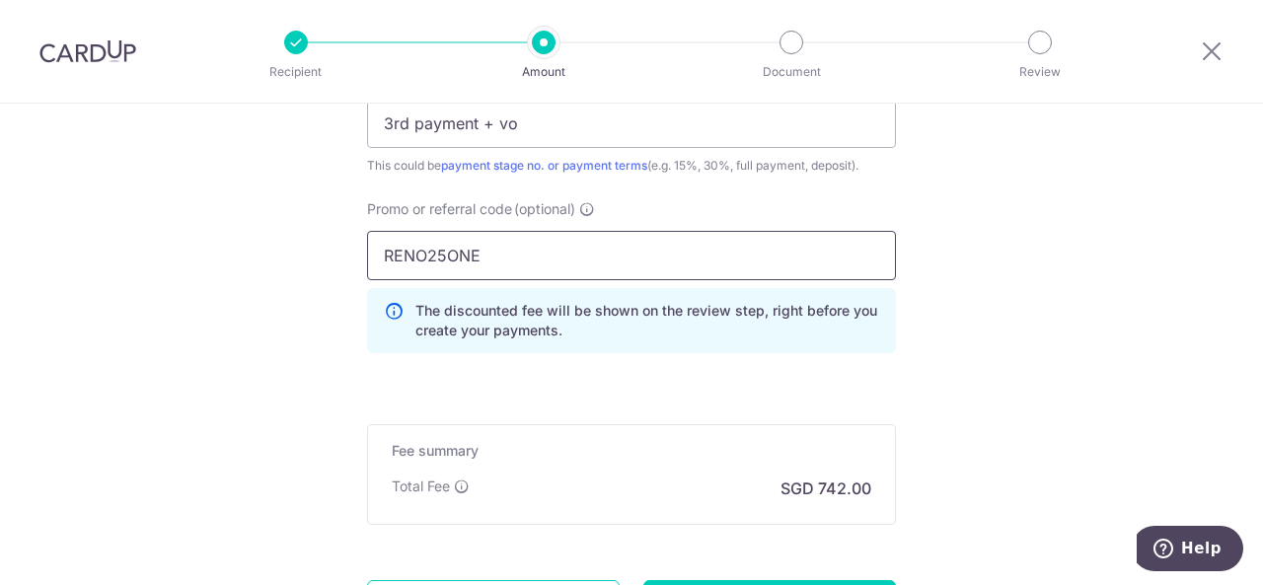
type input "RENO25ONE"
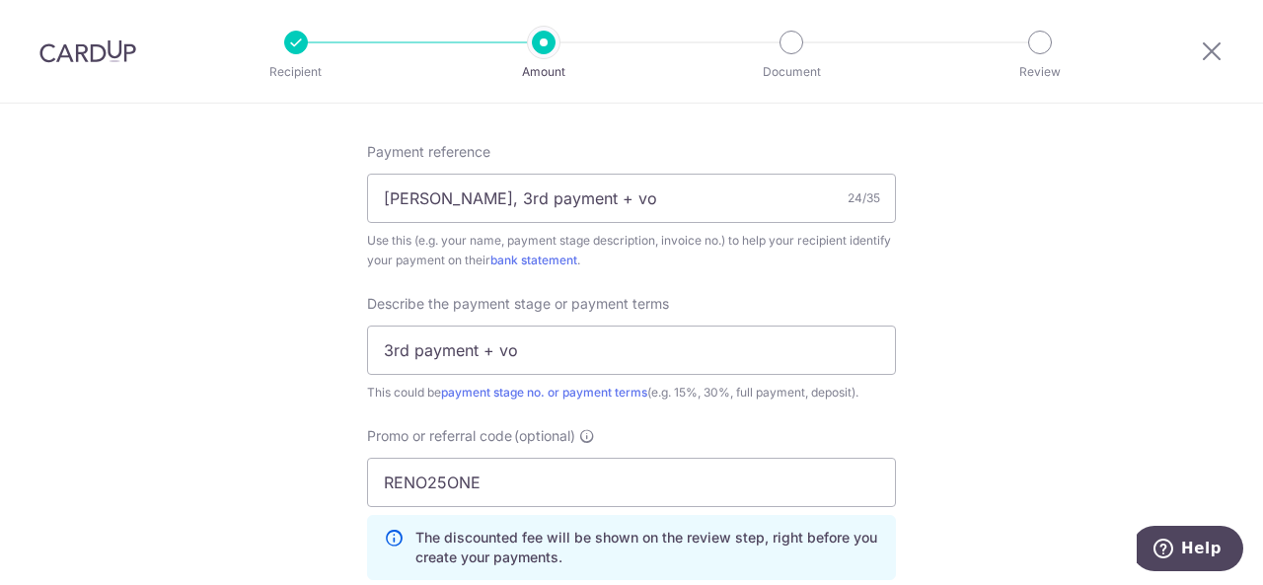
scroll to position [1501, 0]
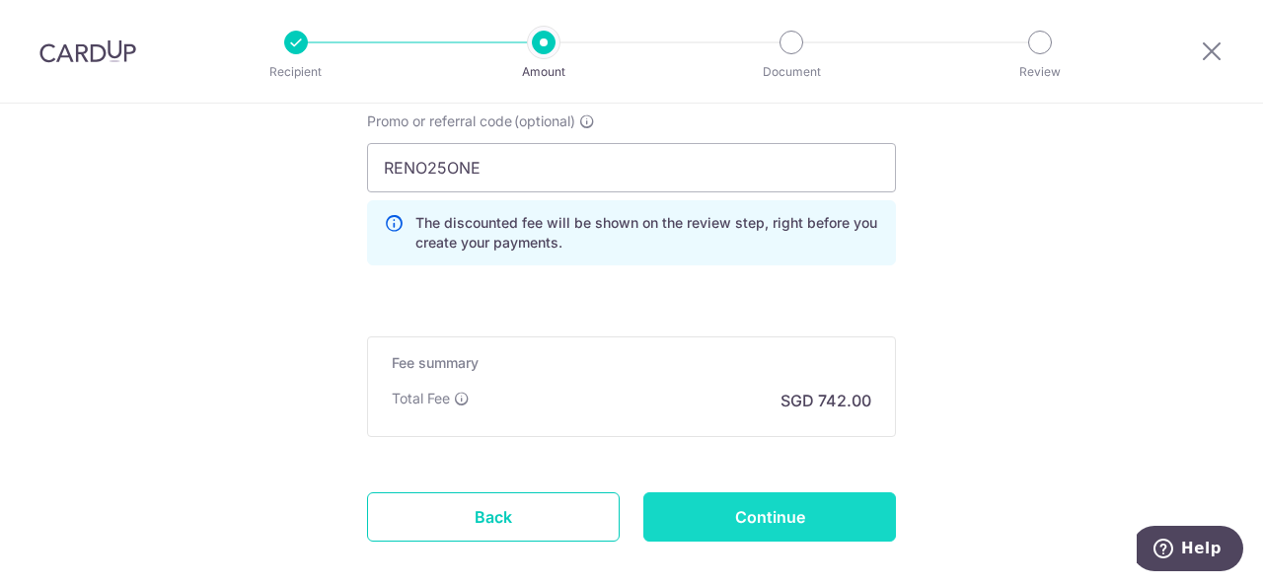
click at [798, 512] on input "Continue" at bounding box center [770, 517] width 253 height 49
type input "Create Schedule"
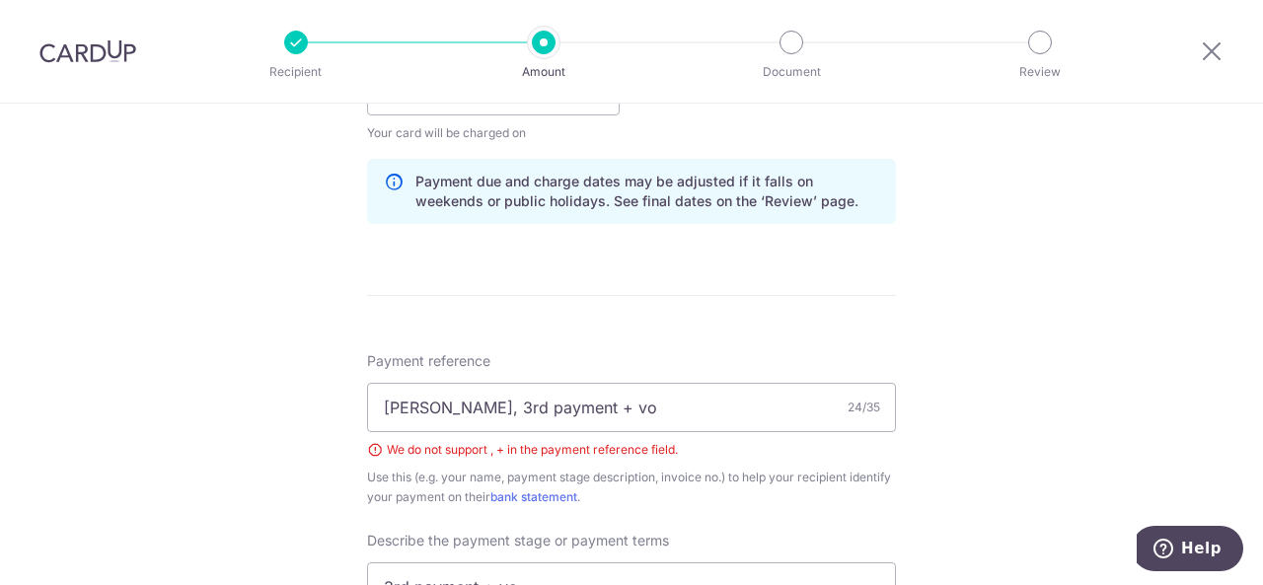
scroll to position [916, 0]
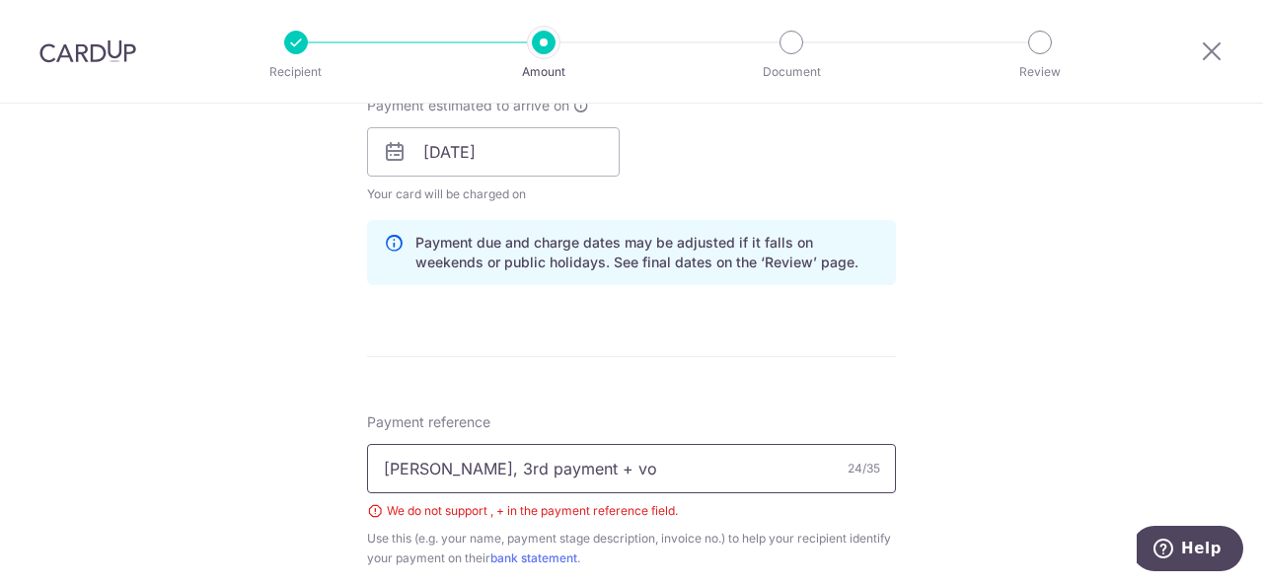
click at [547, 471] on input "gordon, 3rd payment + vo" at bounding box center [631, 468] width 529 height 49
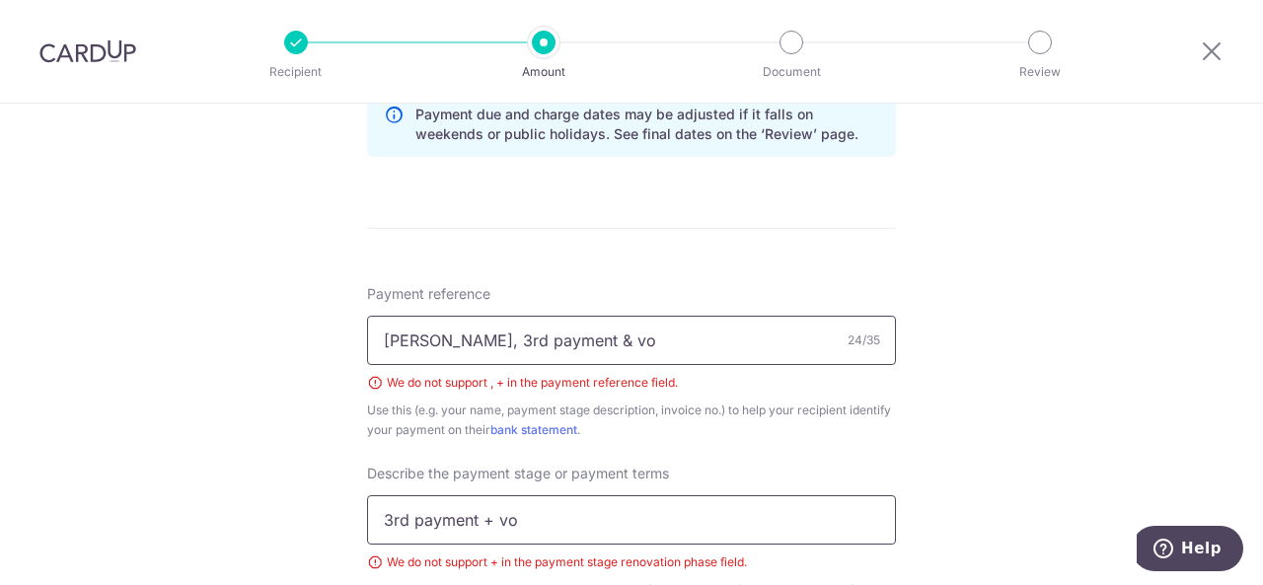
scroll to position [1113, 0]
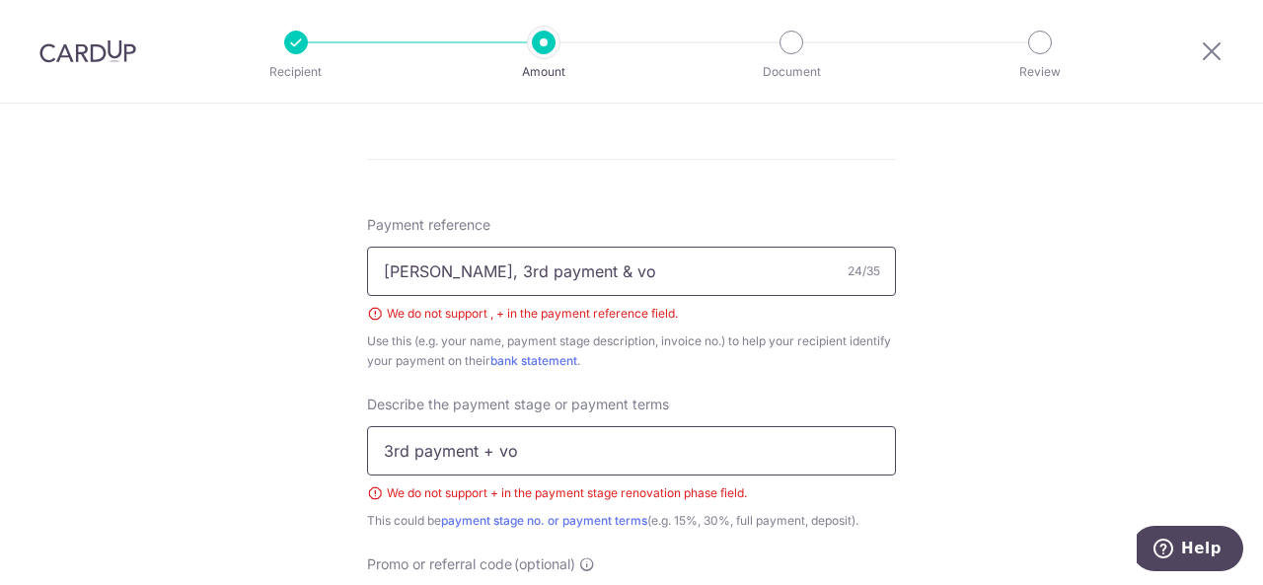
type input "gordon, 3rd payment & vo"
click at [486, 449] on input "3rd payment + vo" at bounding box center [631, 450] width 529 height 49
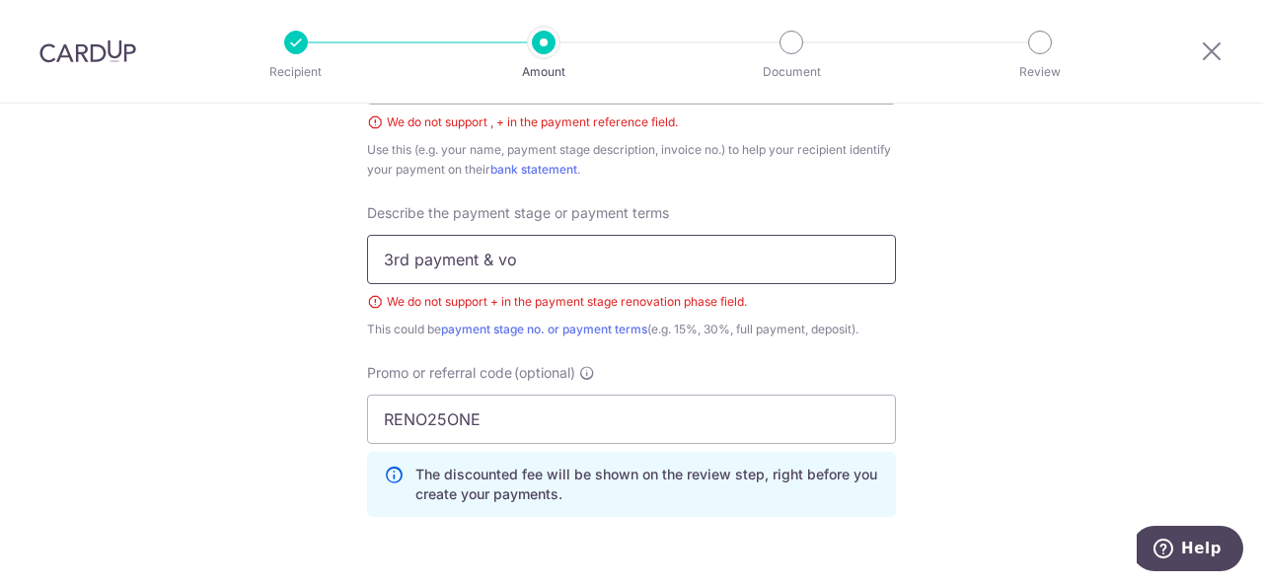
scroll to position [1579, 0]
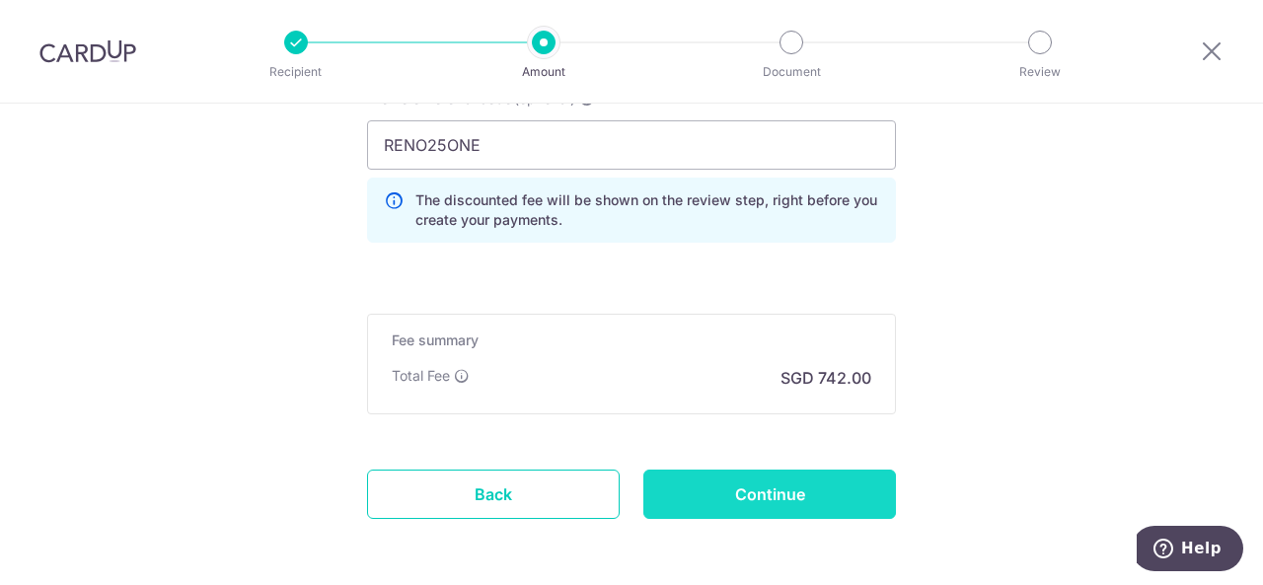
type input "3rd payment & vo"
click at [844, 487] on input "Continue" at bounding box center [770, 494] width 253 height 49
type input "Create Schedule"
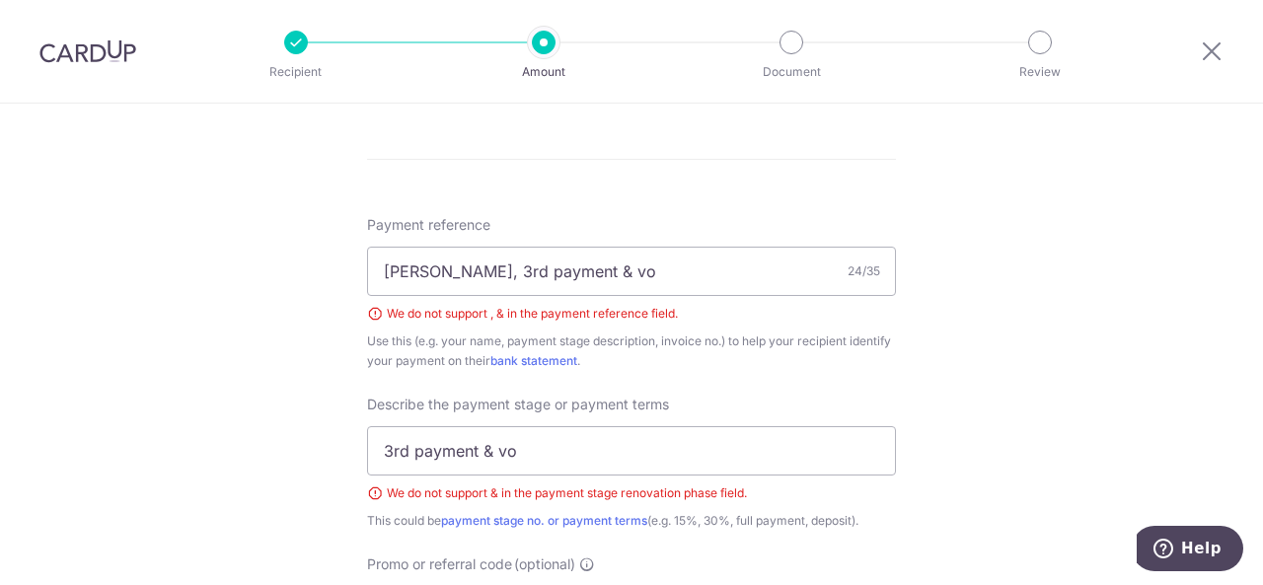
scroll to position [1113, 0]
click at [549, 269] on input "gordon, 3rd payment & vo" at bounding box center [631, 271] width 529 height 49
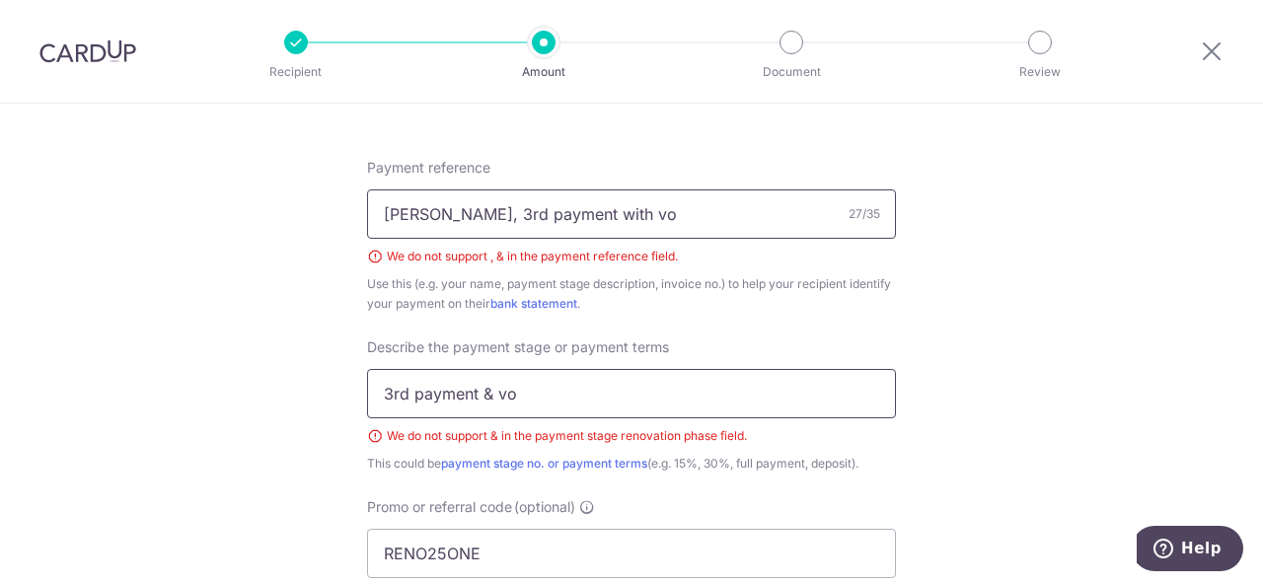
scroll to position [1212, 0]
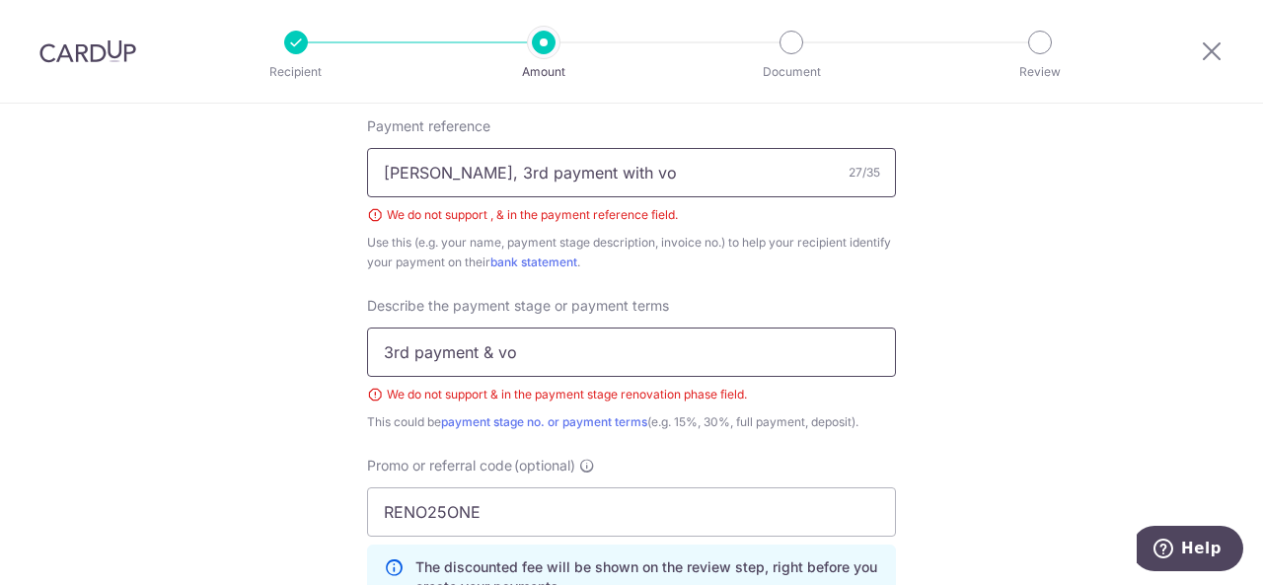
type input "gordon, 3rd payment with vo"
click at [488, 350] on input "3rd payment & vo" at bounding box center [631, 352] width 529 height 49
type input "3rd payment with vo"
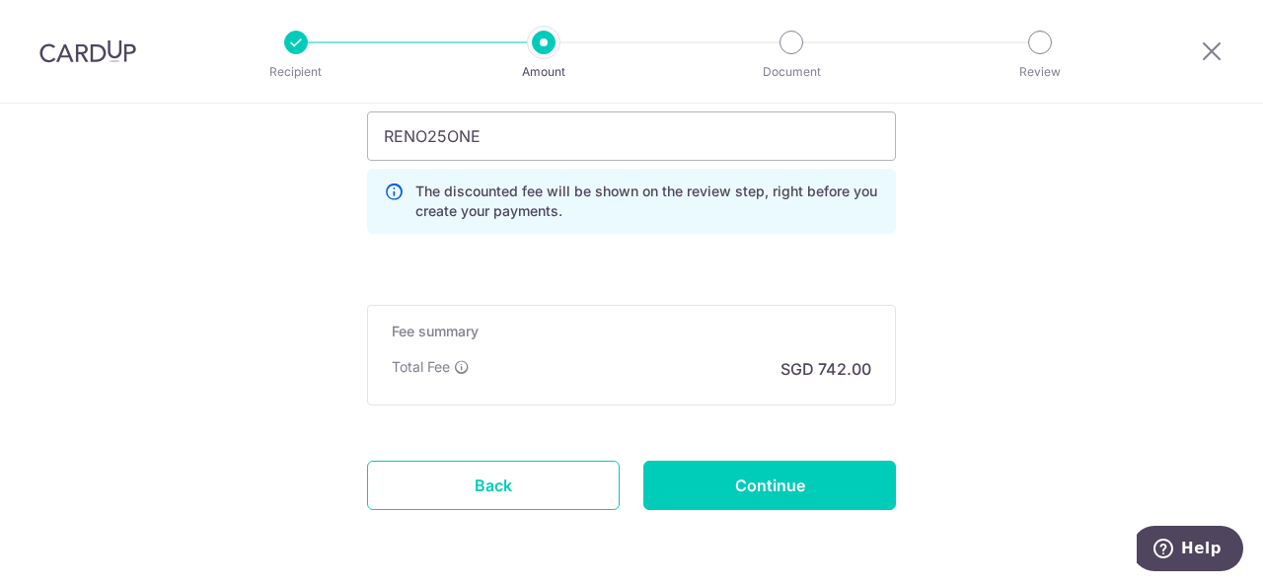
scroll to position [1607, 0]
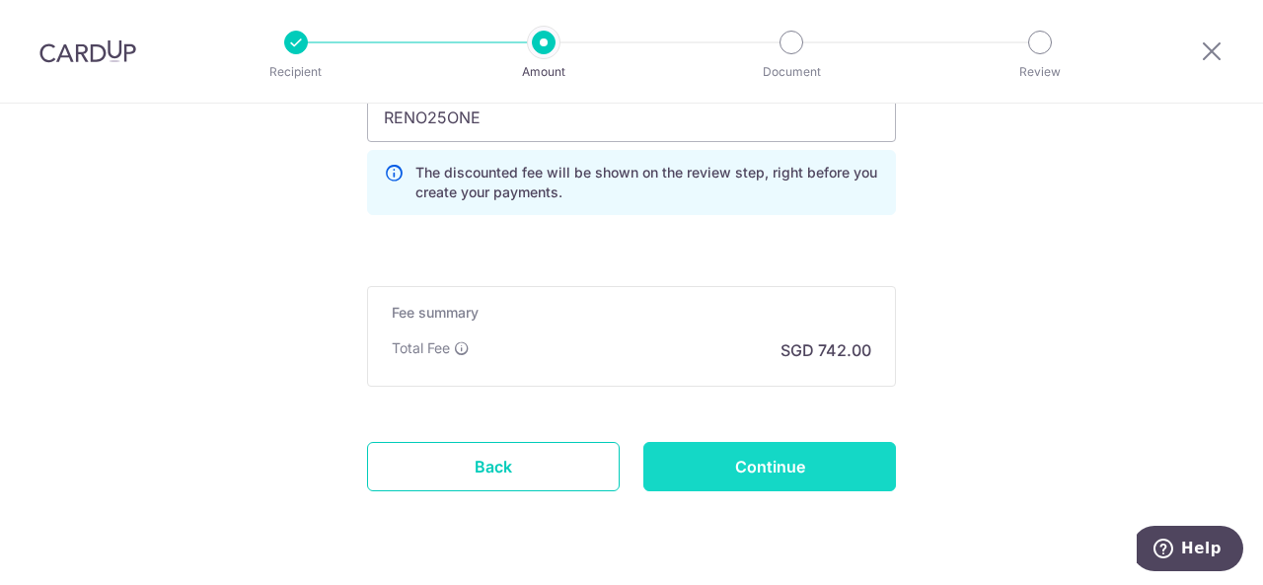
click at [807, 475] on input "Continue" at bounding box center [770, 466] width 253 height 49
type input "Create Schedule"
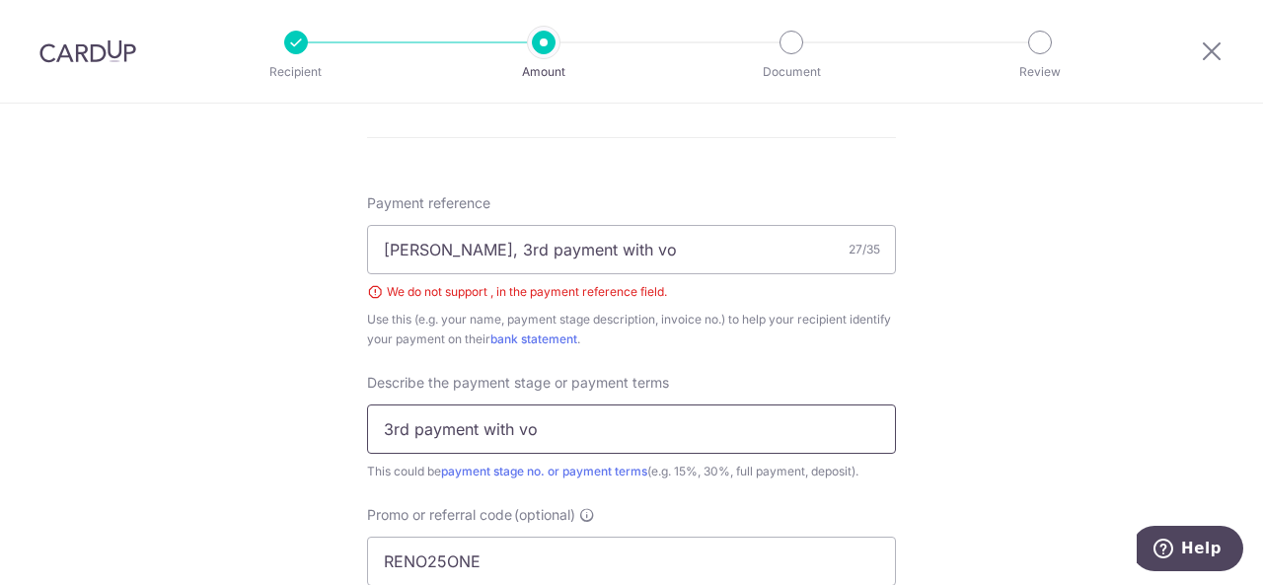
scroll to position [1015, 0]
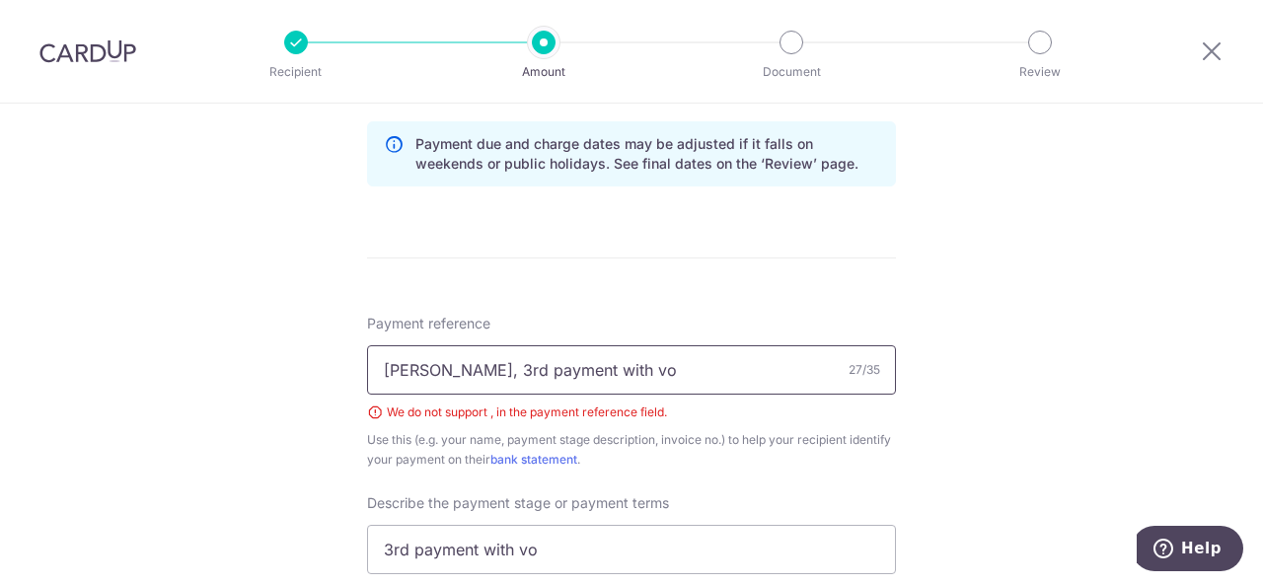
click at [436, 373] on input "[PERSON_NAME], 3rd payment with vo" at bounding box center [631, 369] width 529 height 49
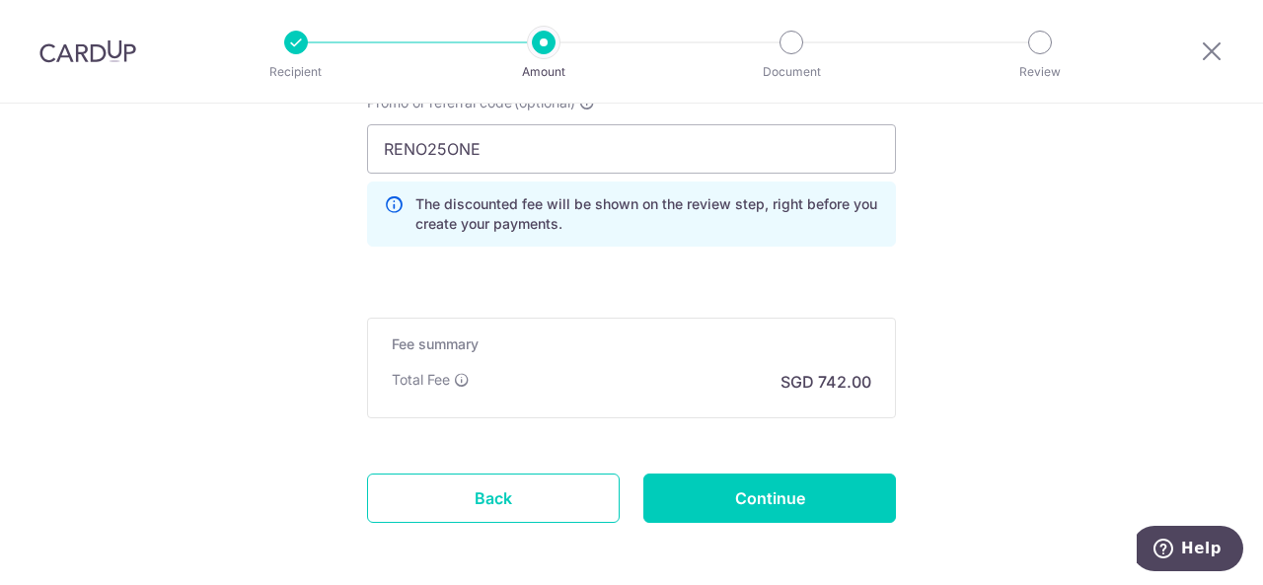
scroll to position [1607, 0]
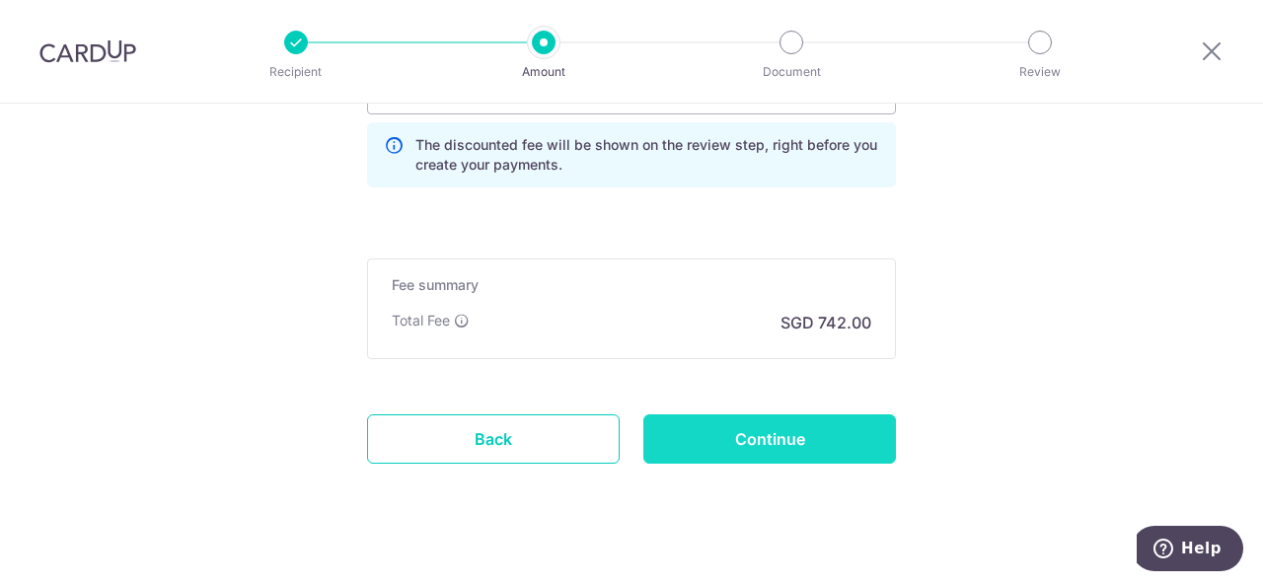
type input "[PERSON_NAME] 3rd payment with vo"
click at [837, 448] on input "Continue" at bounding box center [770, 439] width 253 height 49
type input "Create Schedule"
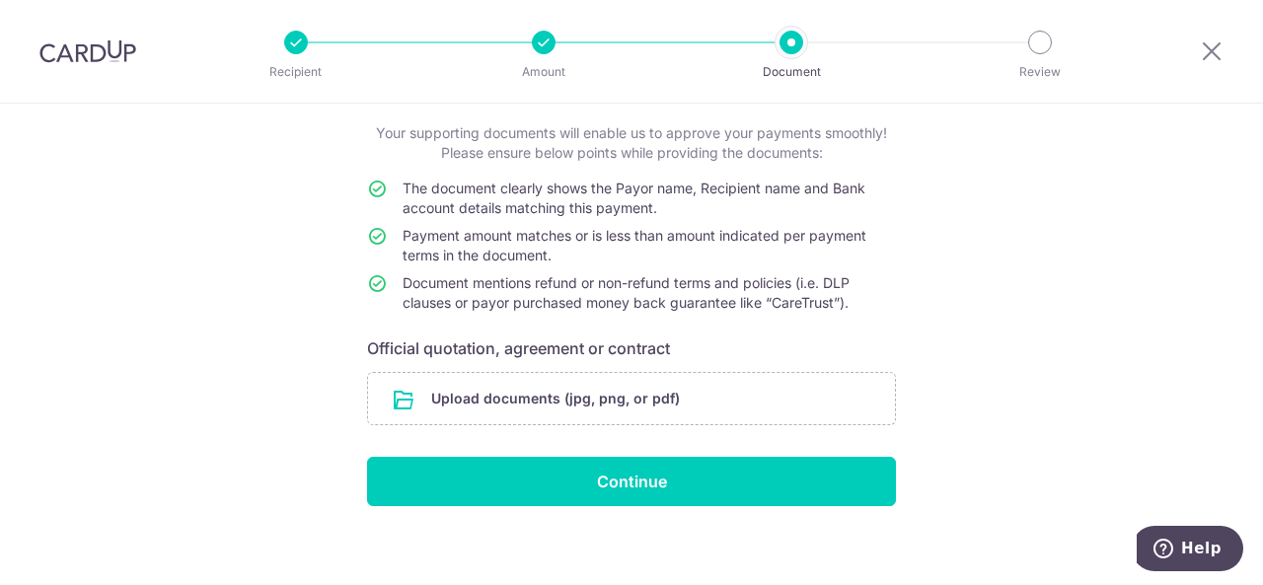
scroll to position [122, 0]
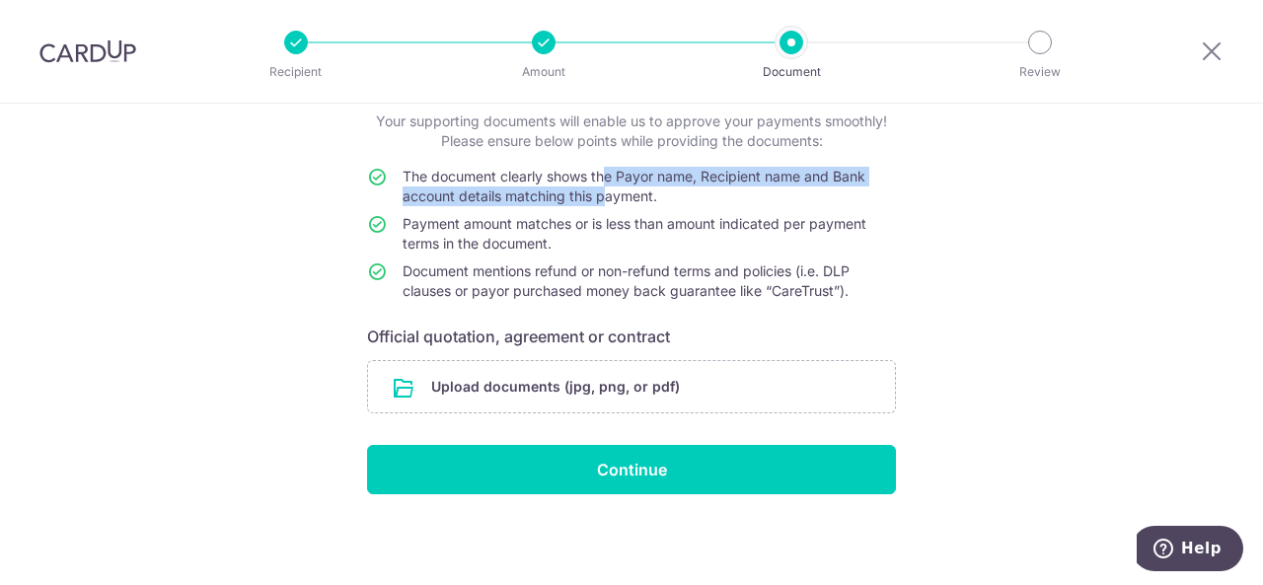
drag, startPoint x: 604, startPoint y: 179, endPoint x: 604, endPoint y: 200, distance: 21.7
click at [604, 200] on span "The document clearly shows the Payor name, Recipient name and Bank account deta…" at bounding box center [634, 186] width 463 height 37
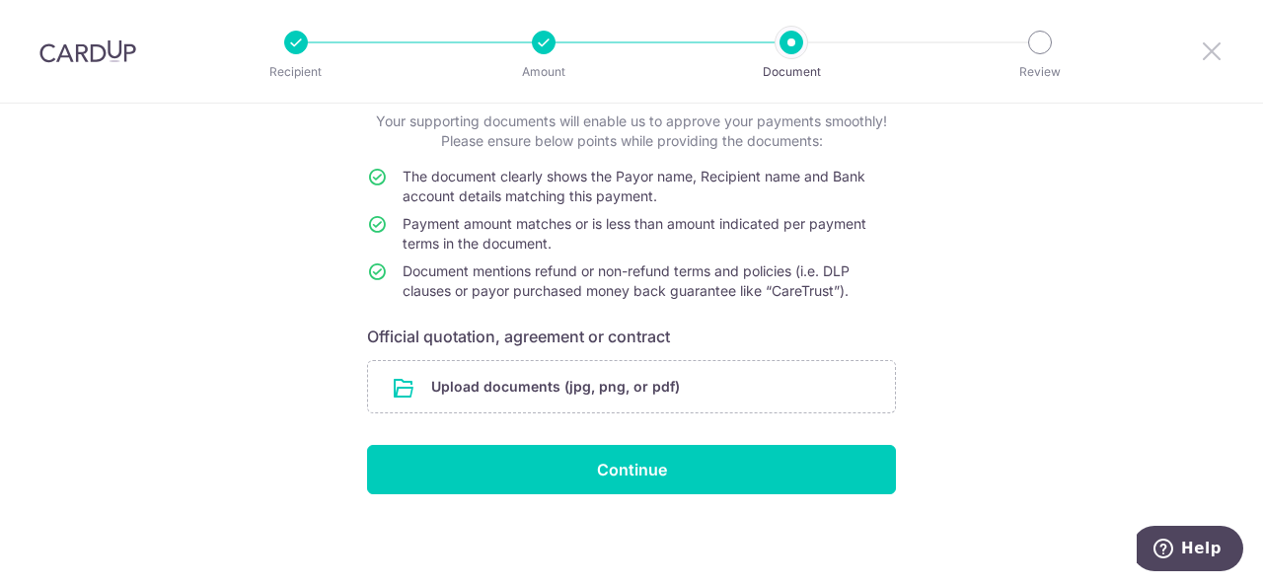
click at [1200, 40] on icon at bounding box center [1212, 50] width 24 height 25
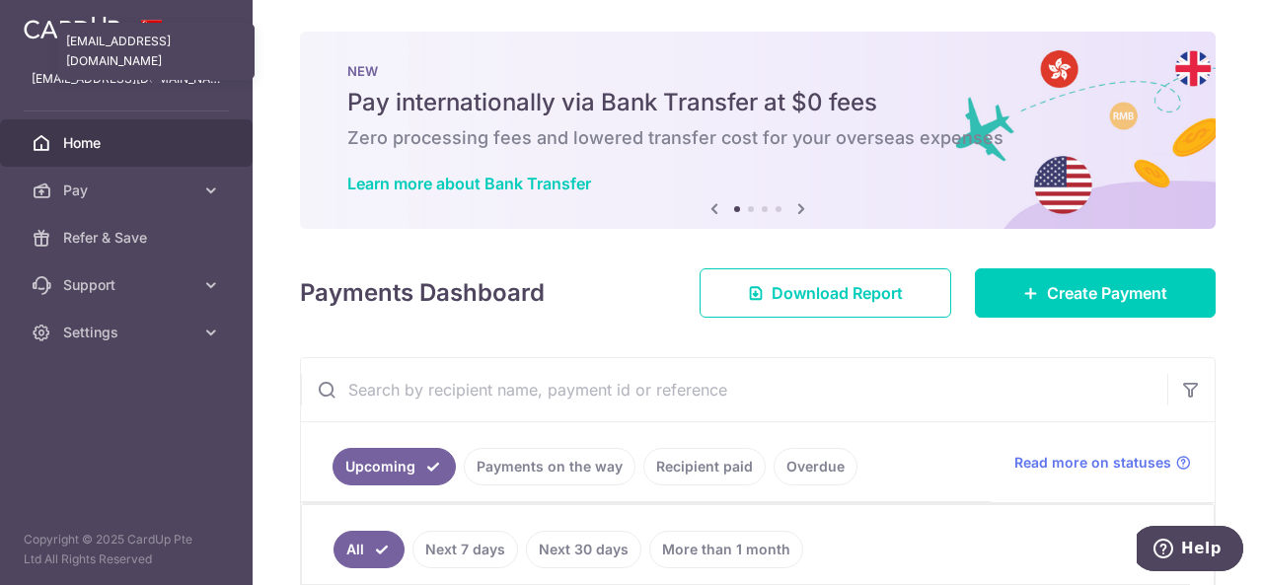
click at [77, 86] on p "tnhuiping@gmail.com" at bounding box center [127, 79] width 190 height 20
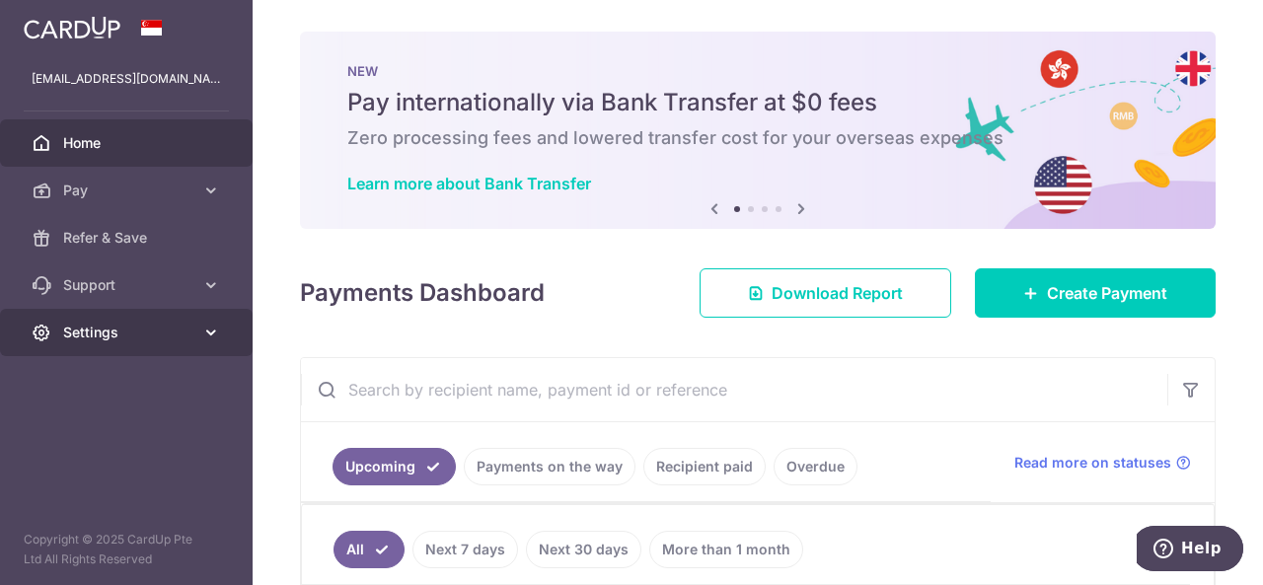
click at [111, 343] on link "Settings" at bounding box center [126, 332] width 253 height 47
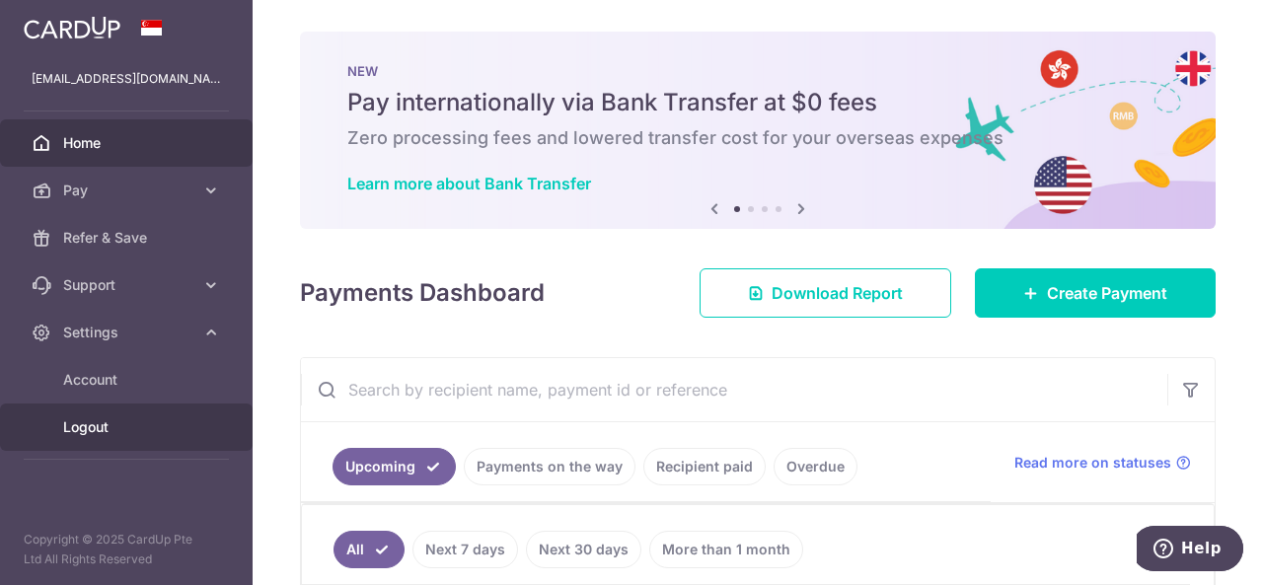
click at [106, 423] on span "Logout" at bounding box center [128, 428] width 130 height 20
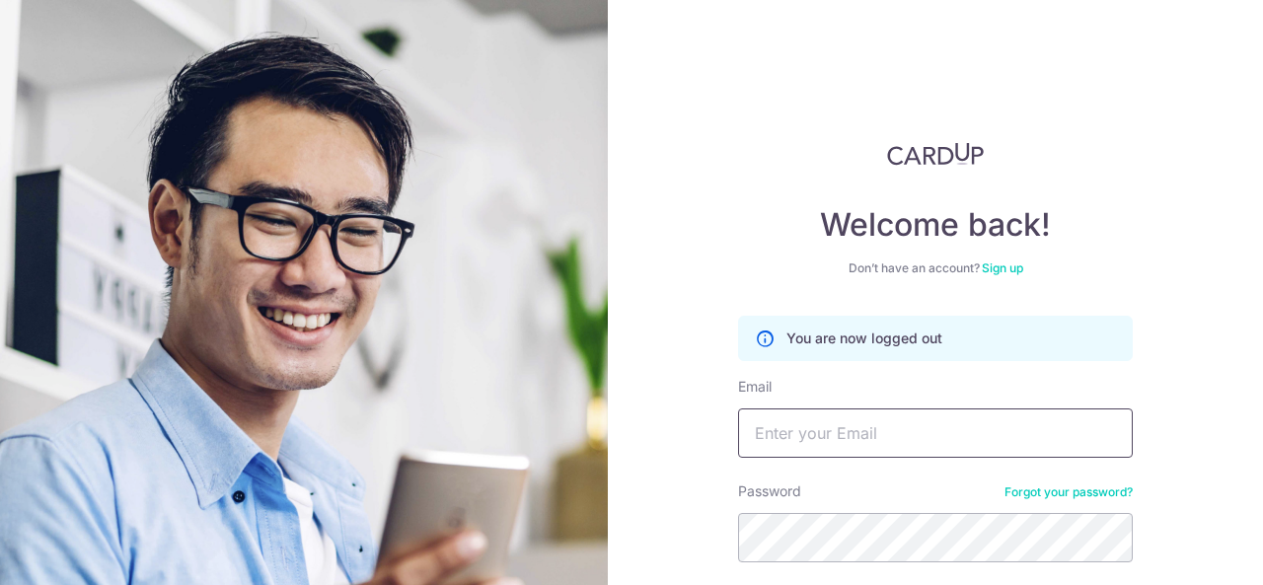
click at [842, 420] on input "Email" at bounding box center [935, 433] width 395 height 49
type input "[EMAIL_ADDRESS][DOMAIN_NAME]"
